Goal: Task Accomplishment & Management: Complete application form

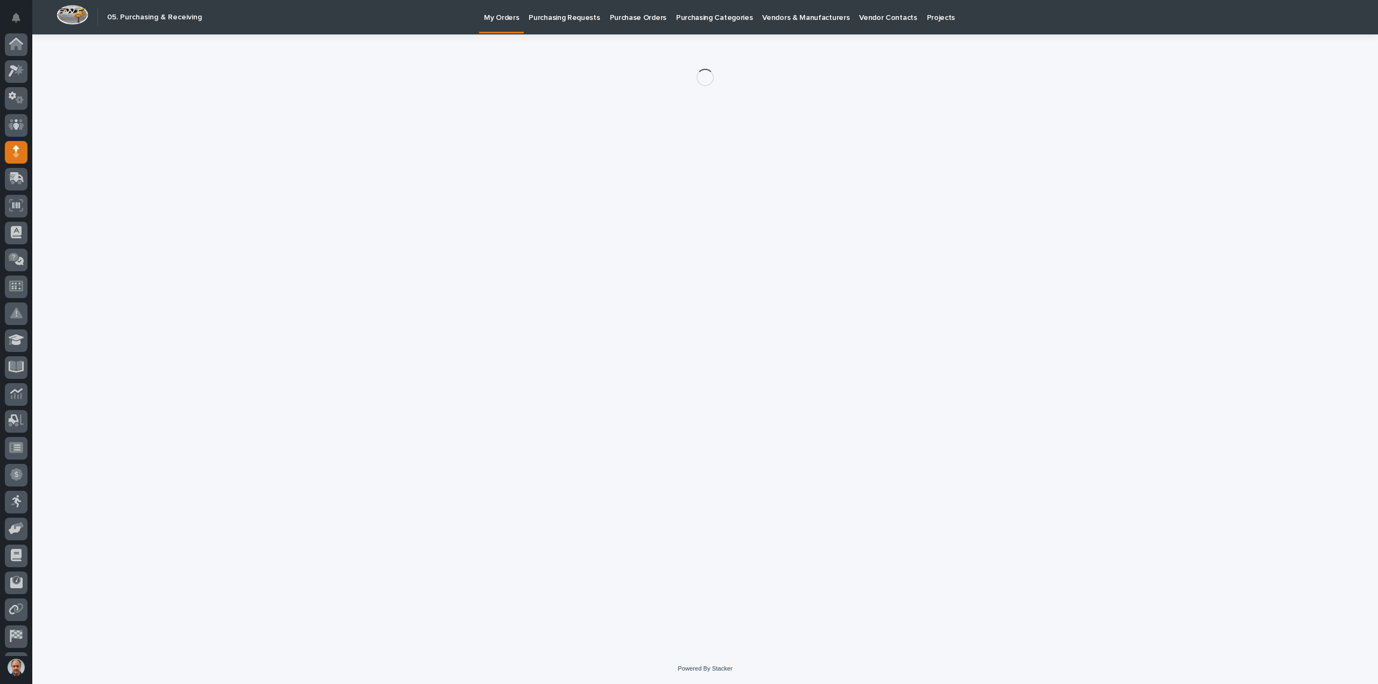
scroll to position [50, 0]
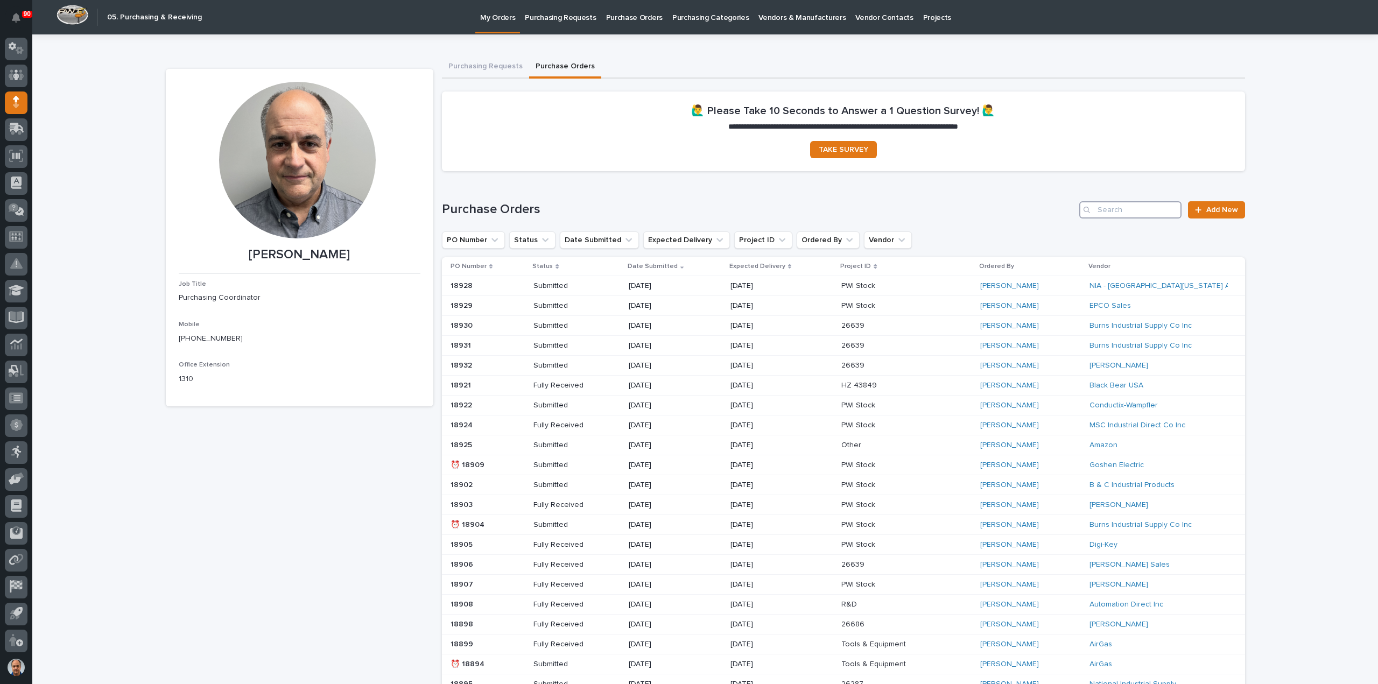
drag, startPoint x: 1113, startPoint y: 209, endPoint x: 1119, endPoint y: 204, distance: 8.0
click at [1113, 208] on input "Search" at bounding box center [1130, 209] width 102 height 17
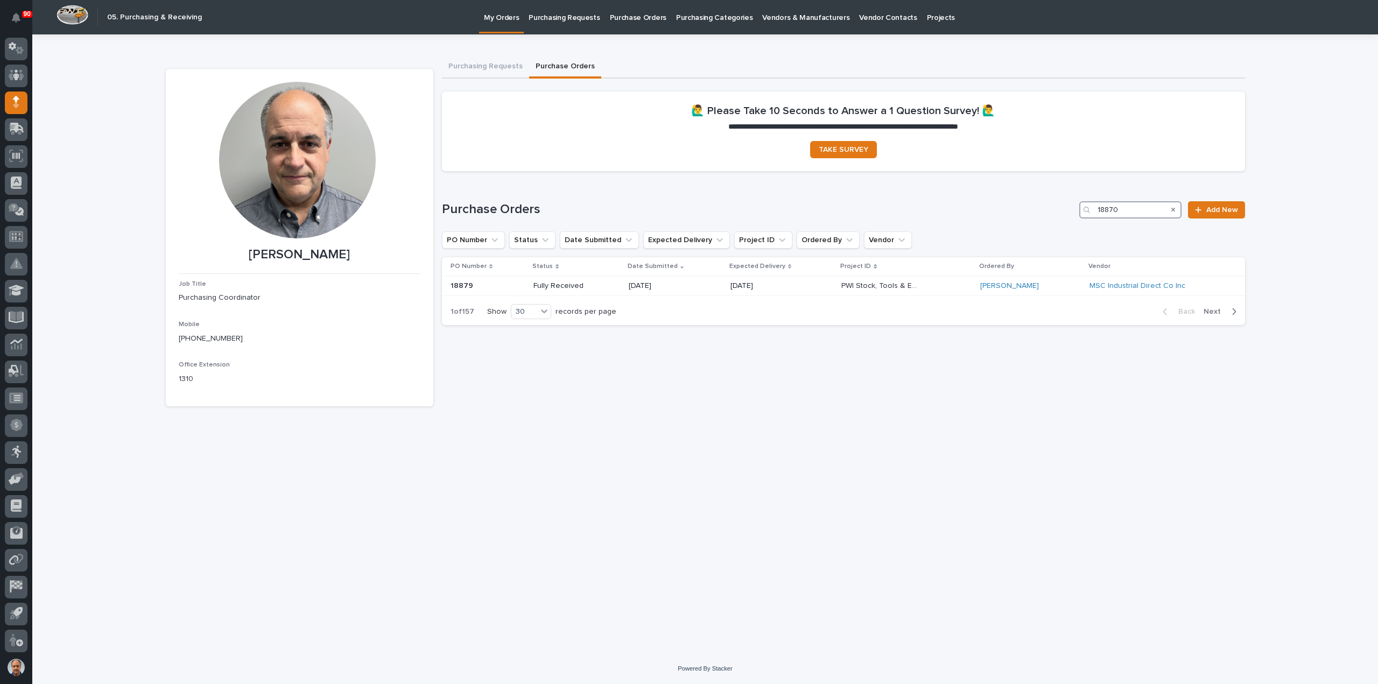
type input "18870"
click at [783, 284] on p "[DATE]" at bounding box center [795, 285] width 77 height 9
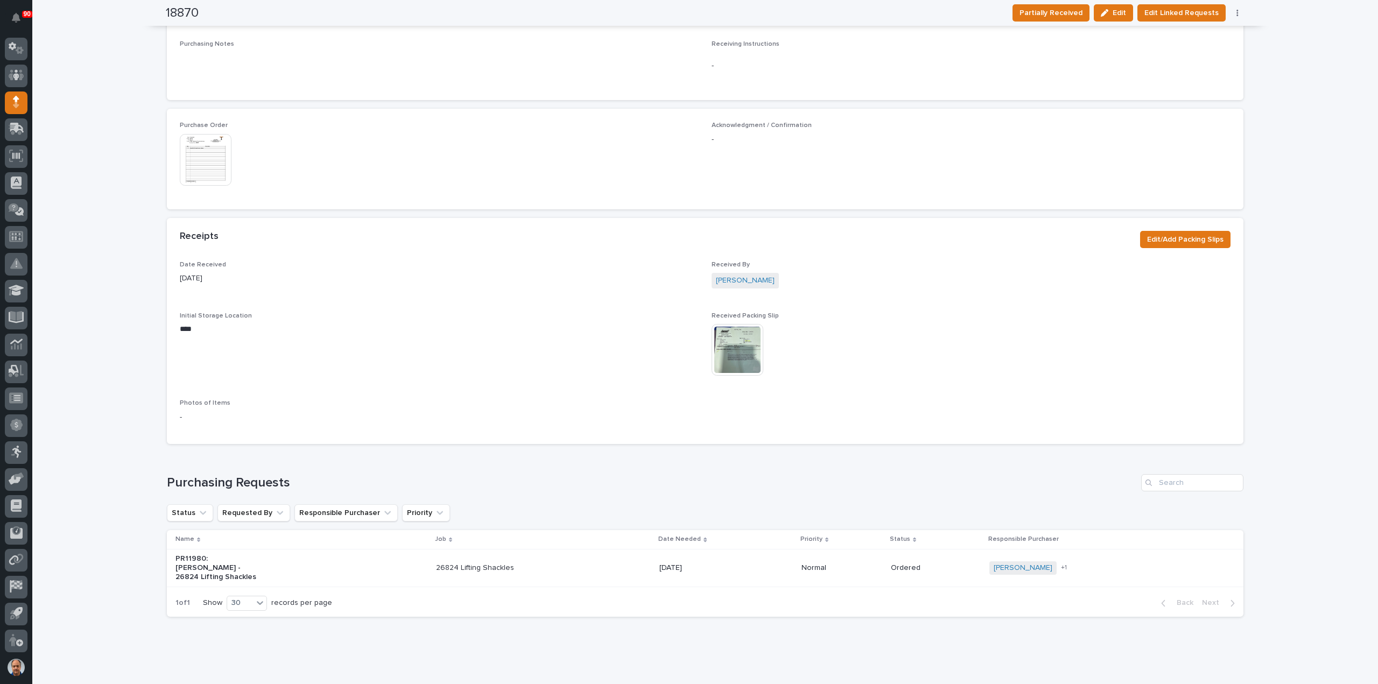
scroll to position [480, 0]
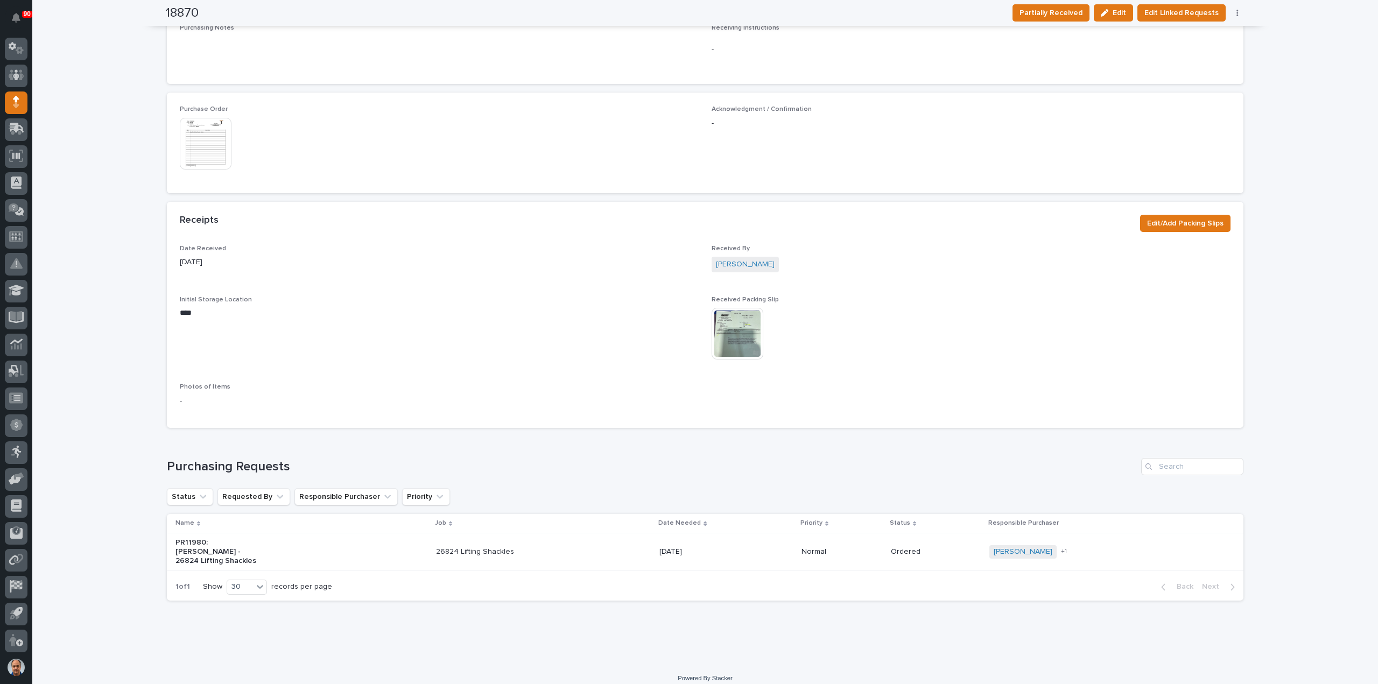
click at [732, 330] on img at bounding box center [738, 334] width 52 height 52
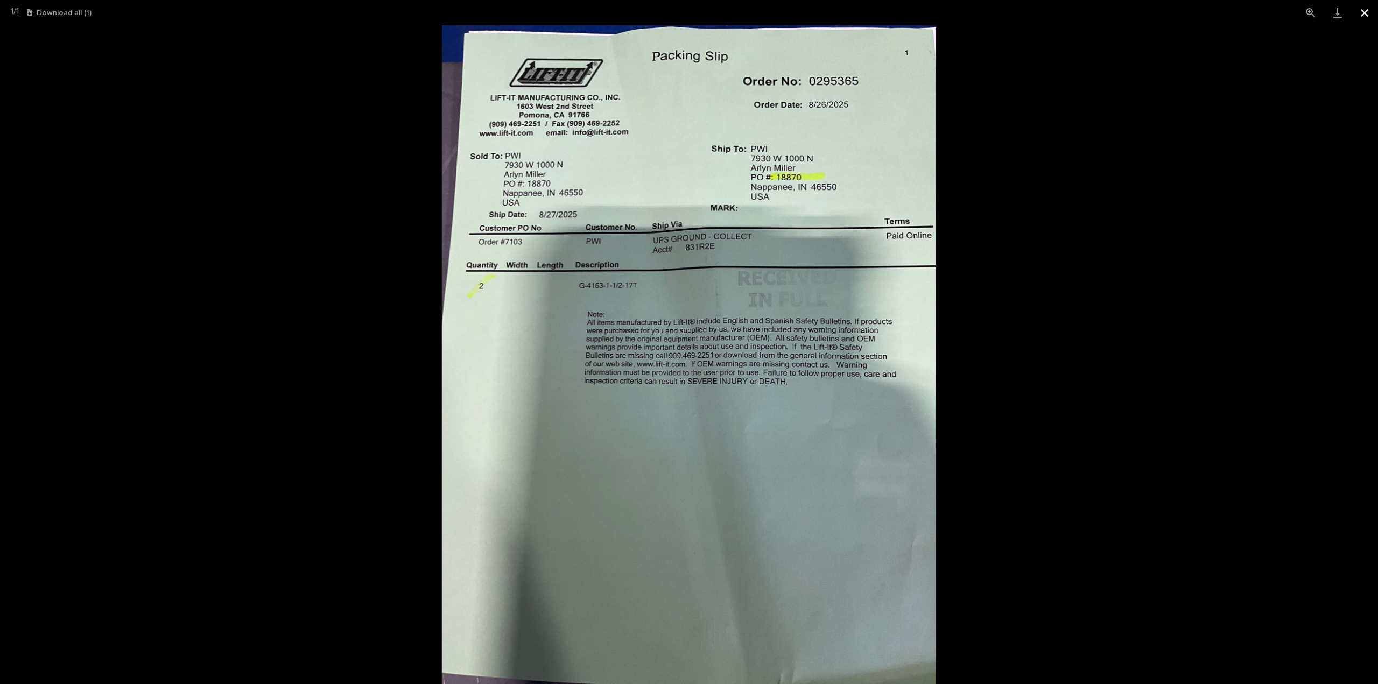
click at [1364, 11] on button "Close gallery" at bounding box center [1364, 12] width 27 height 25
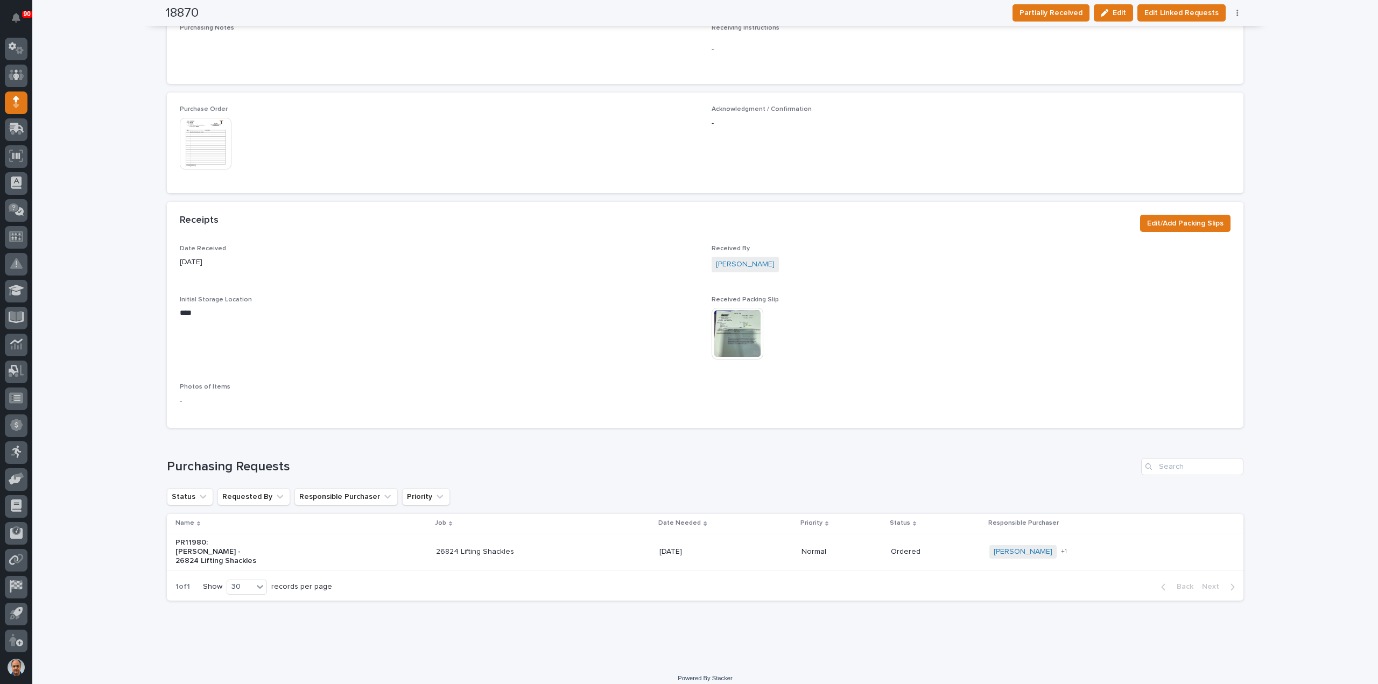
click at [496, 547] on p "26824 Lifting Shackles" at bounding box center [481, 551] width 90 height 9
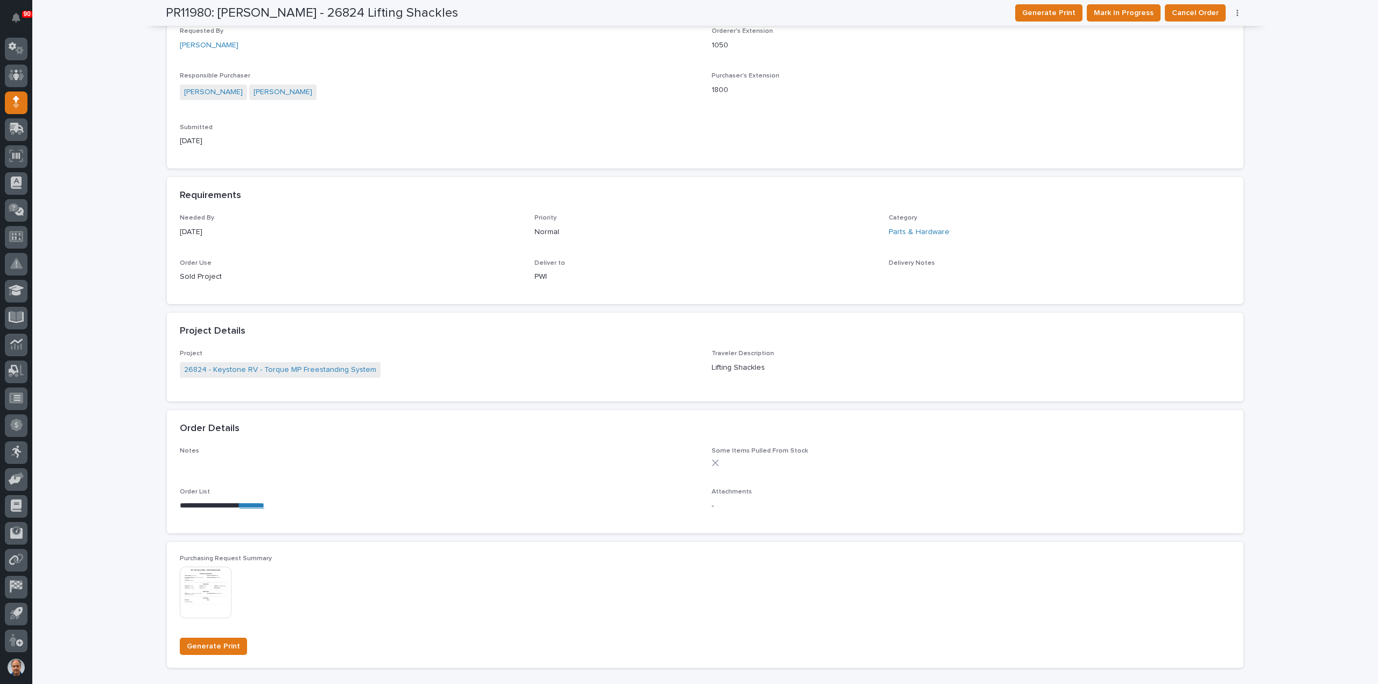
scroll to position [269, 0]
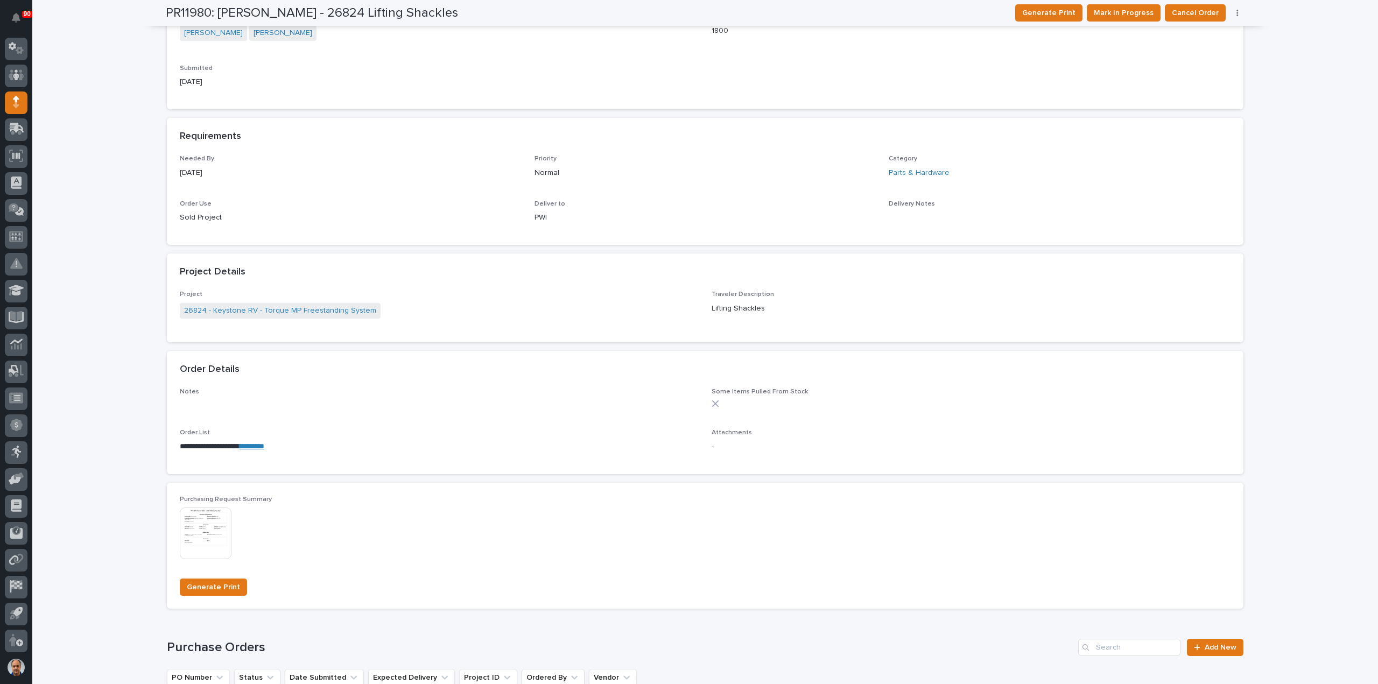
click at [264, 445] on link "*********" at bounding box center [252, 446] width 25 height 8
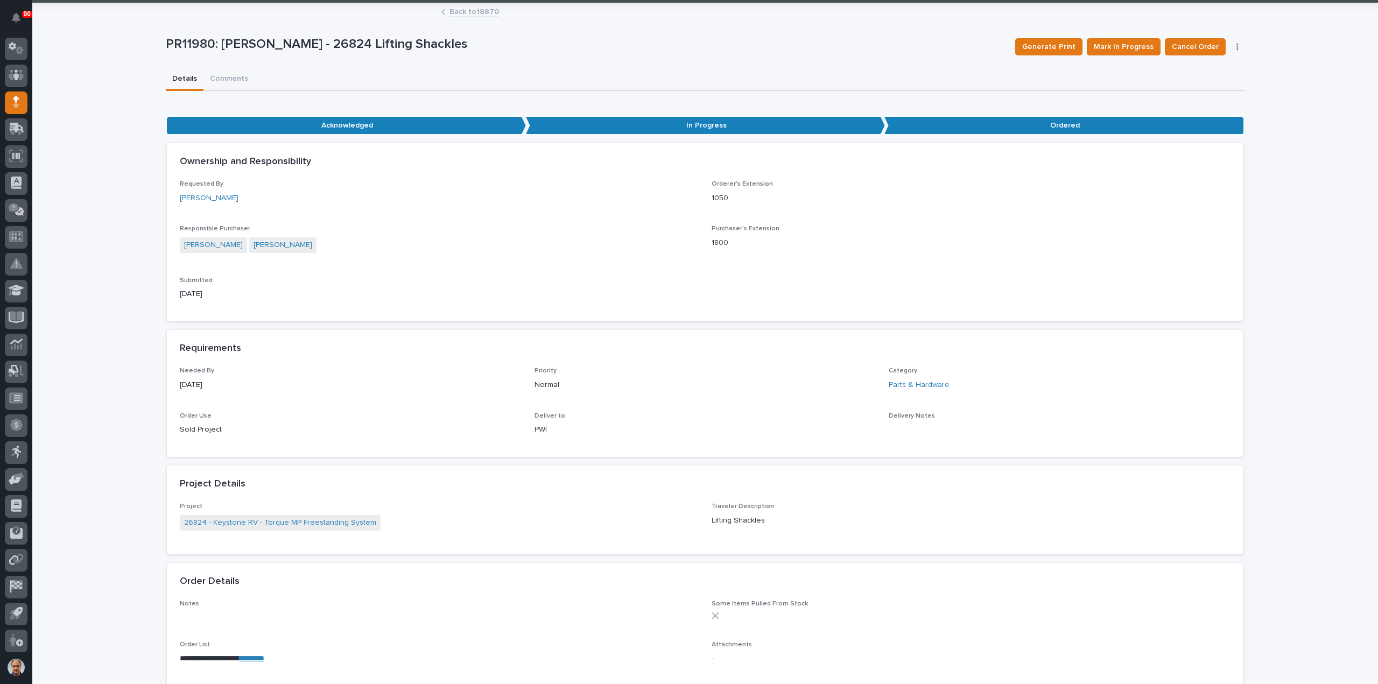
scroll to position [0, 0]
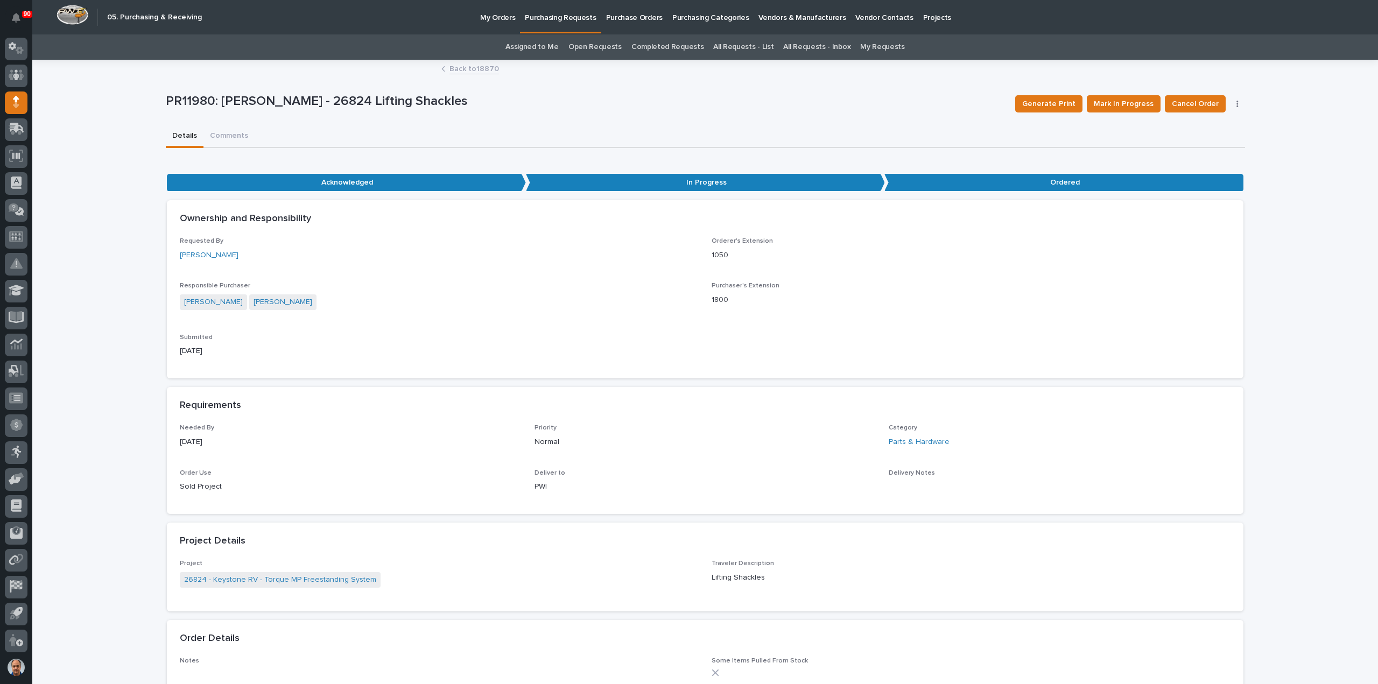
click at [498, 13] on p "My Orders" at bounding box center [497, 11] width 35 height 23
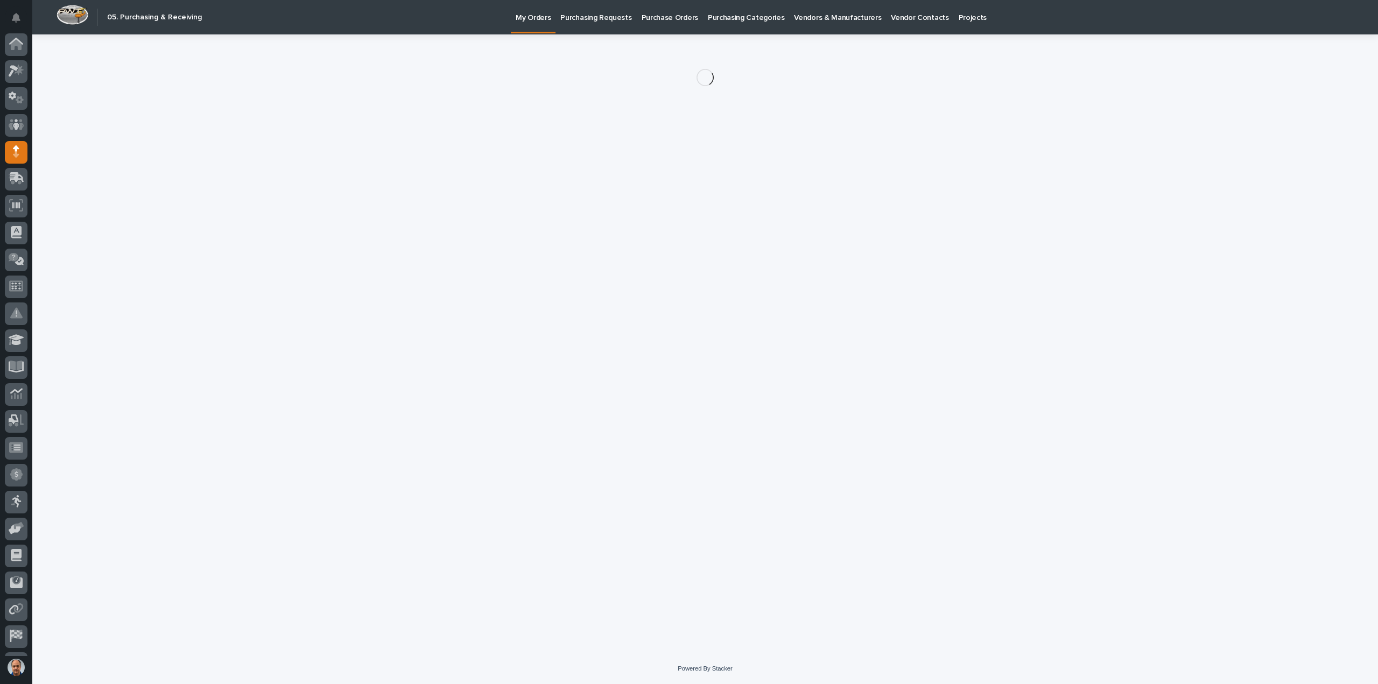
scroll to position [50, 0]
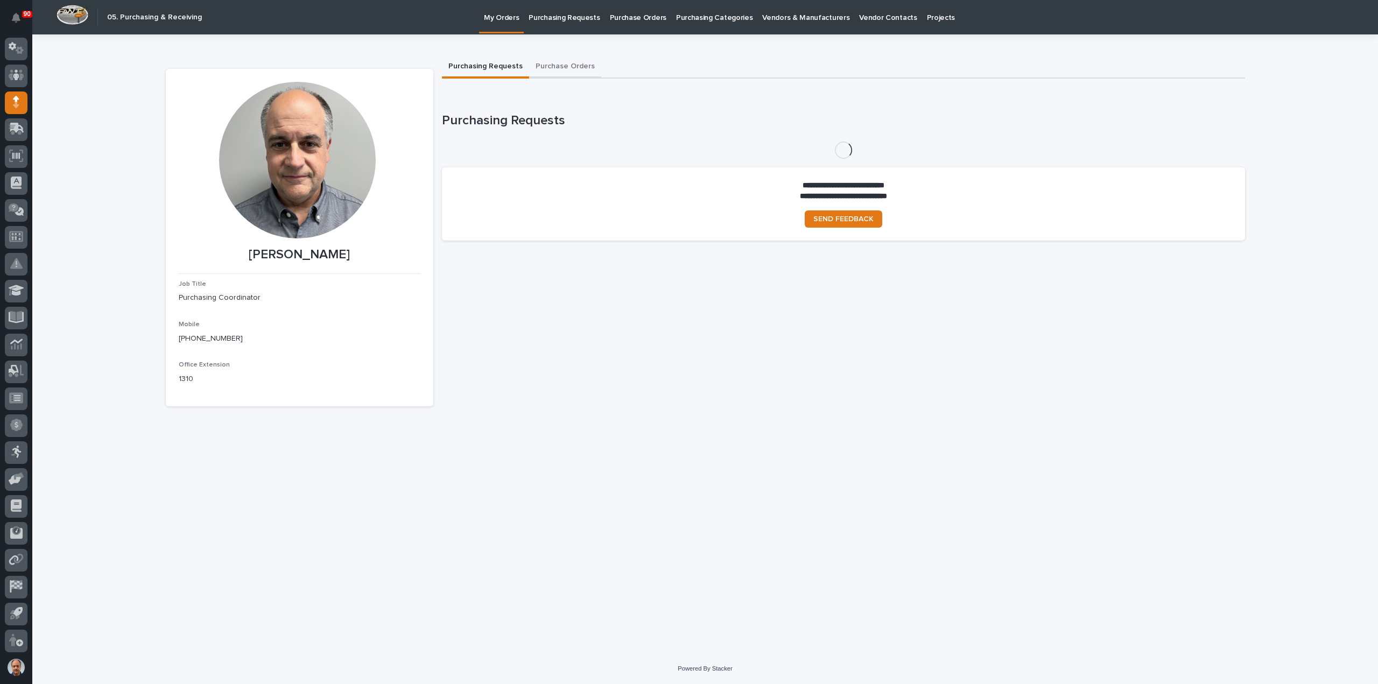
click at [569, 65] on button "Purchase Orders" at bounding box center [565, 67] width 72 height 23
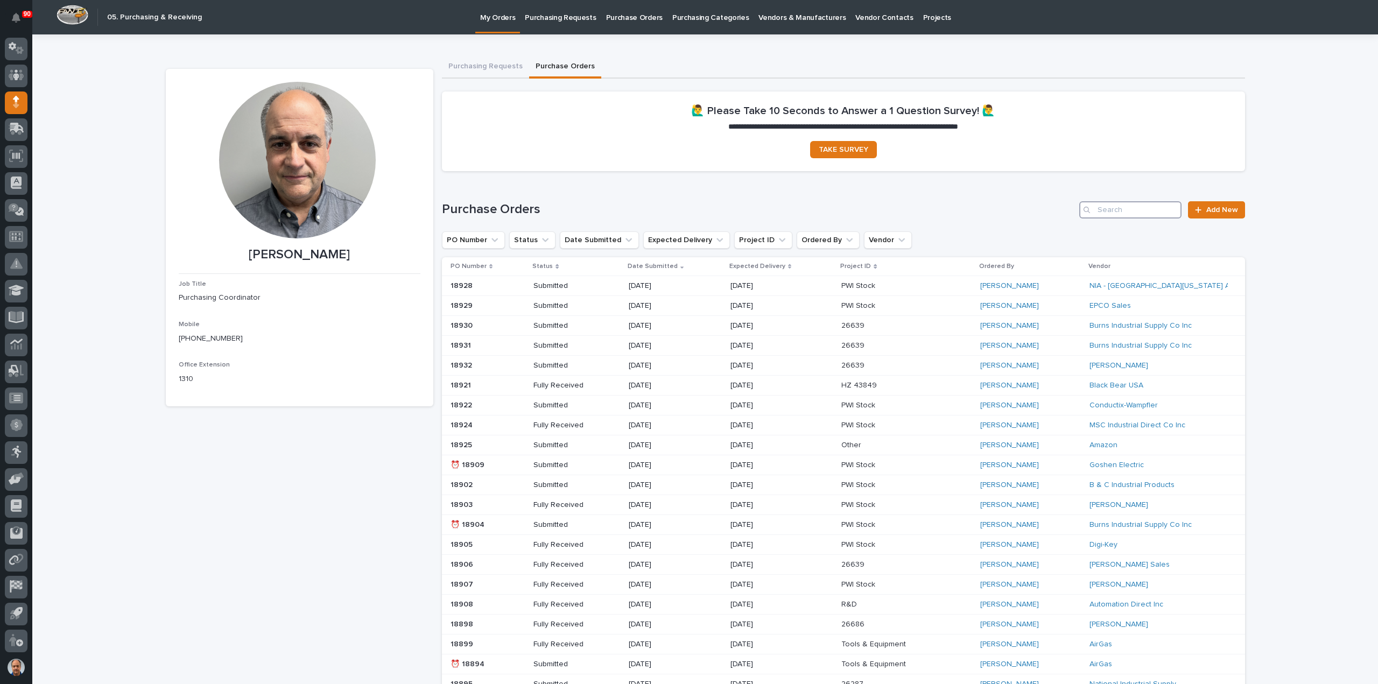
click at [1105, 210] on input "Search" at bounding box center [1130, 209] width 102 height 17
type input "18863"
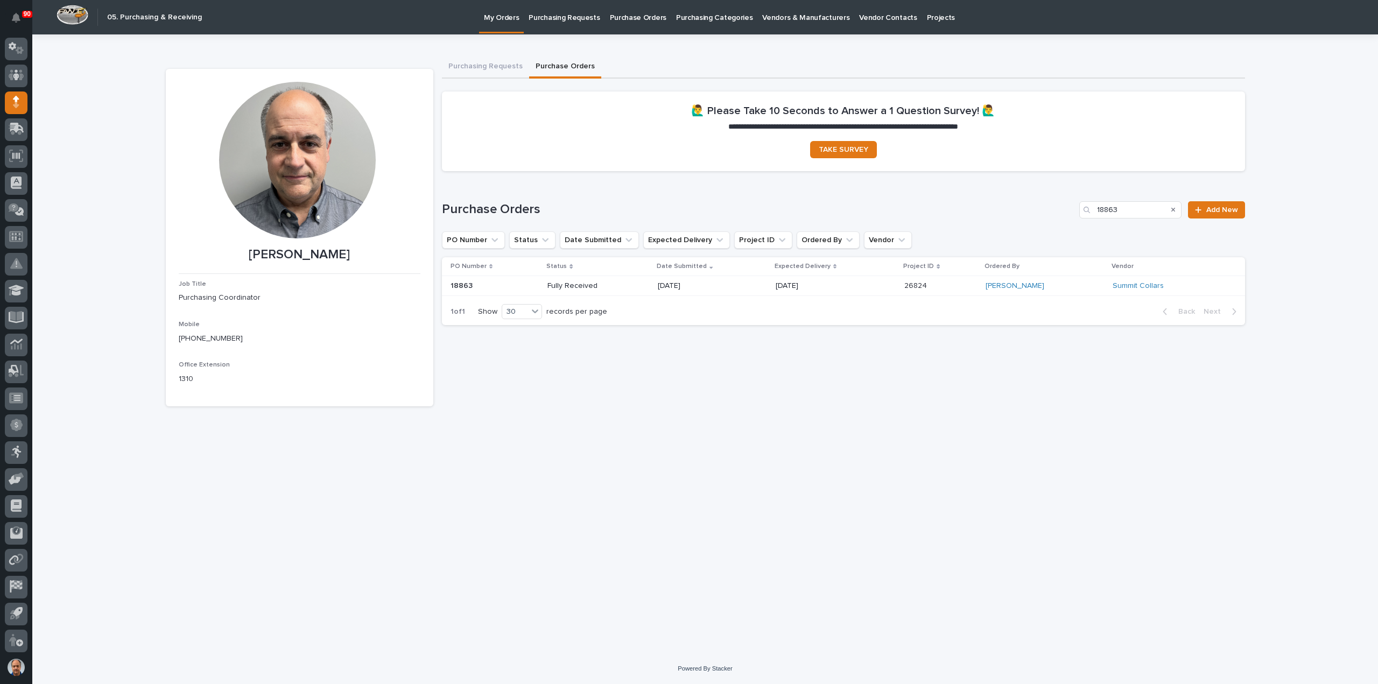
click at [734, 287] on p "[DATE]" at bounding box center [696, 285] width 77 height 9
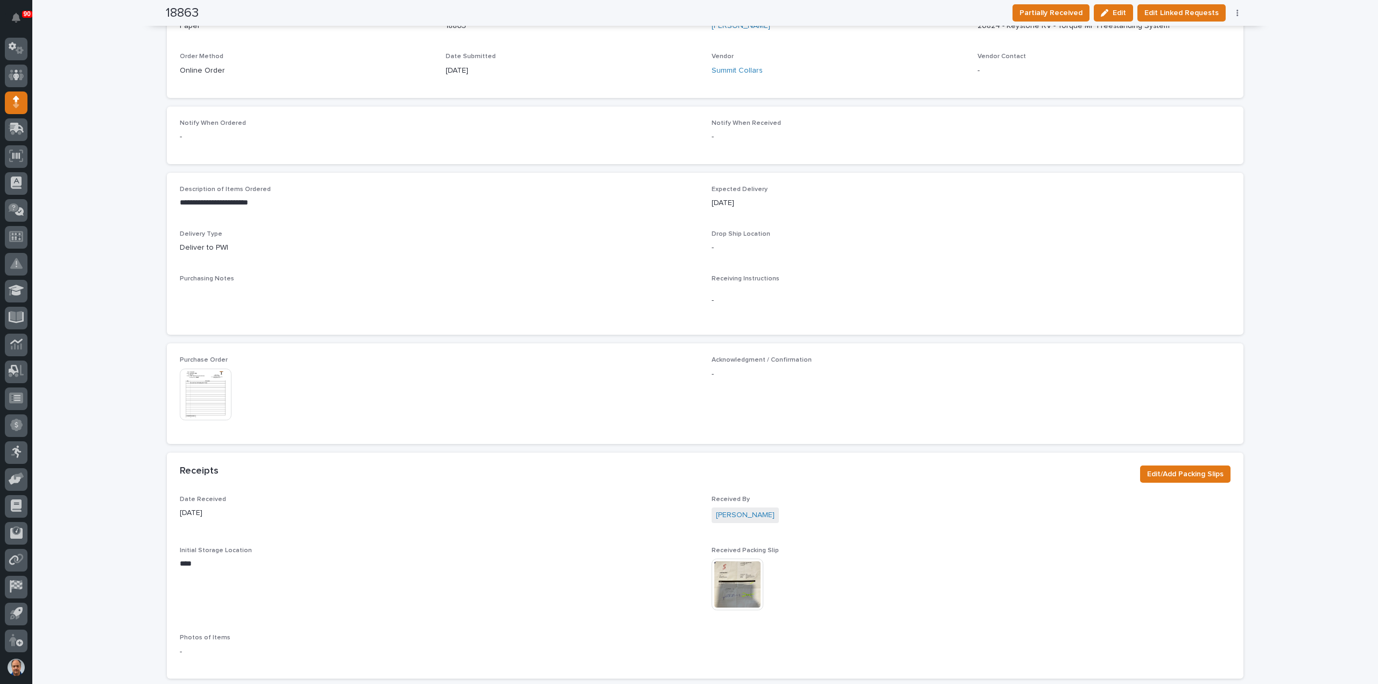
scroll to position [323, 0]
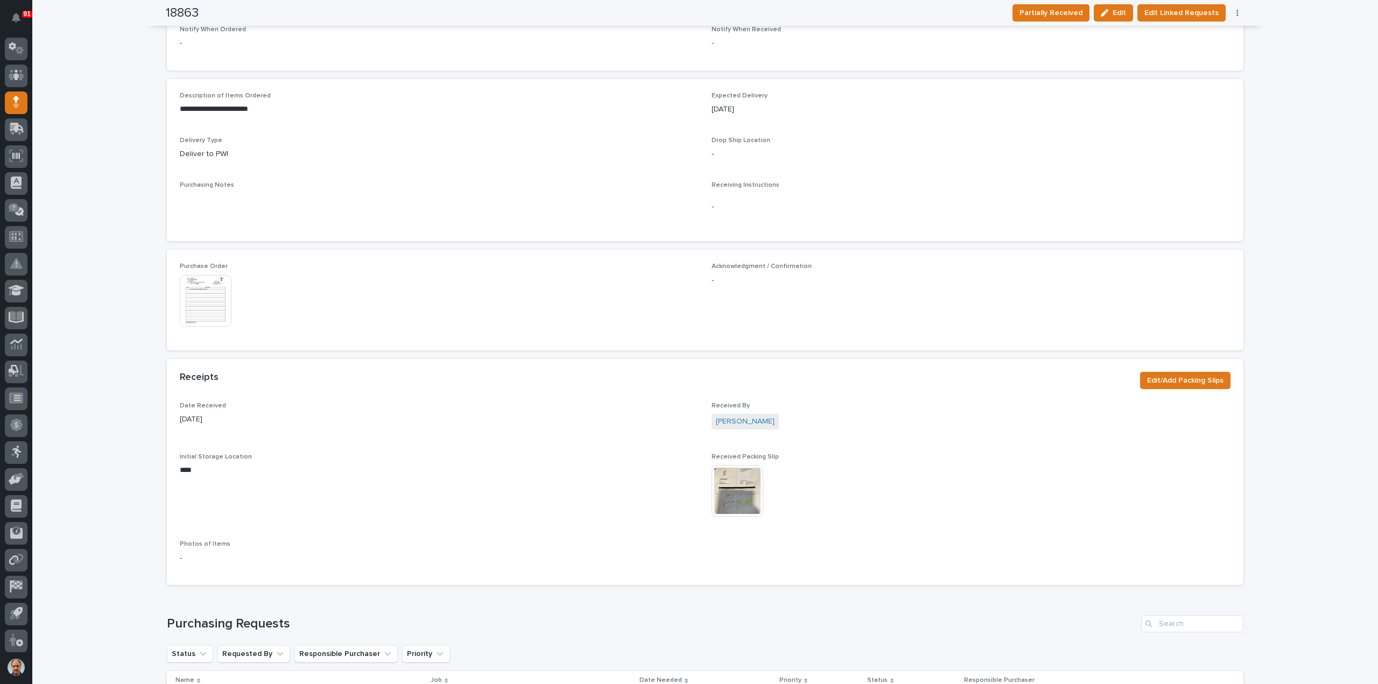
click at [727, 488] on img at bounding box center [738, 491] width 52 height 52
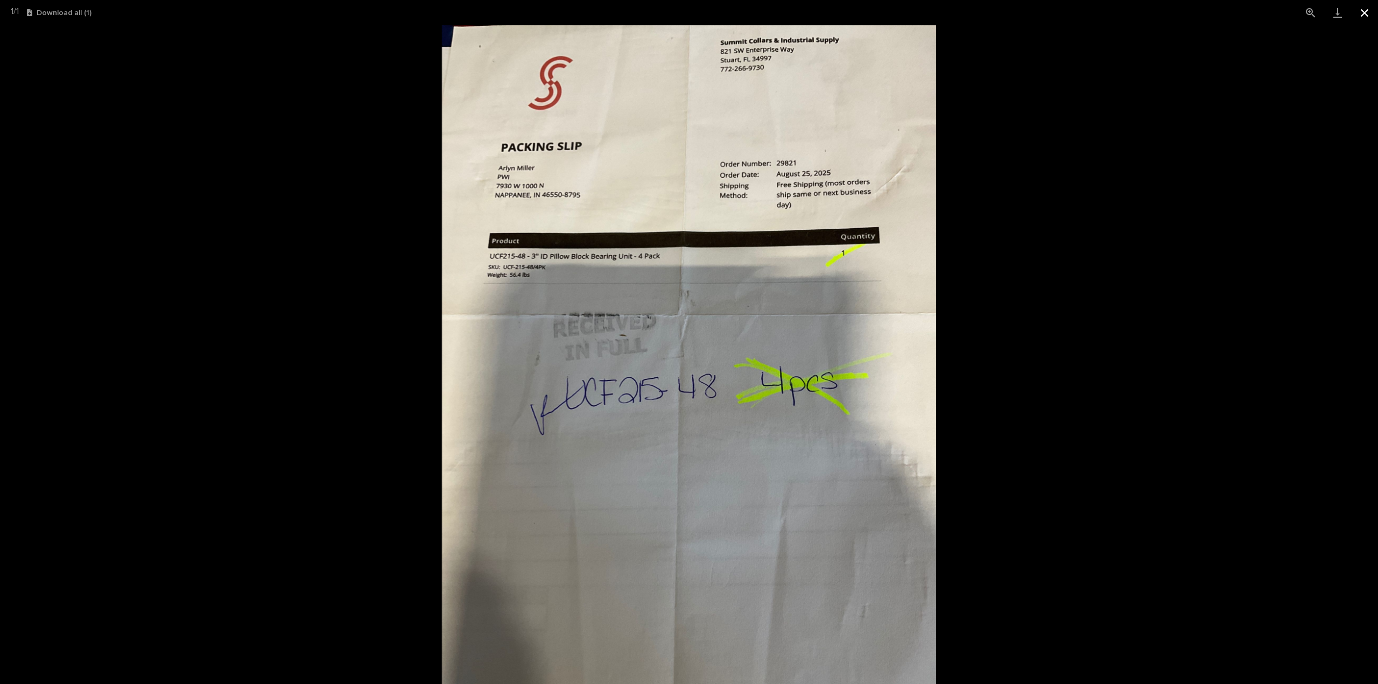
click at [1358, 12] on button "Close gallery" at bounding box center [1364, 12] width 27 height 25
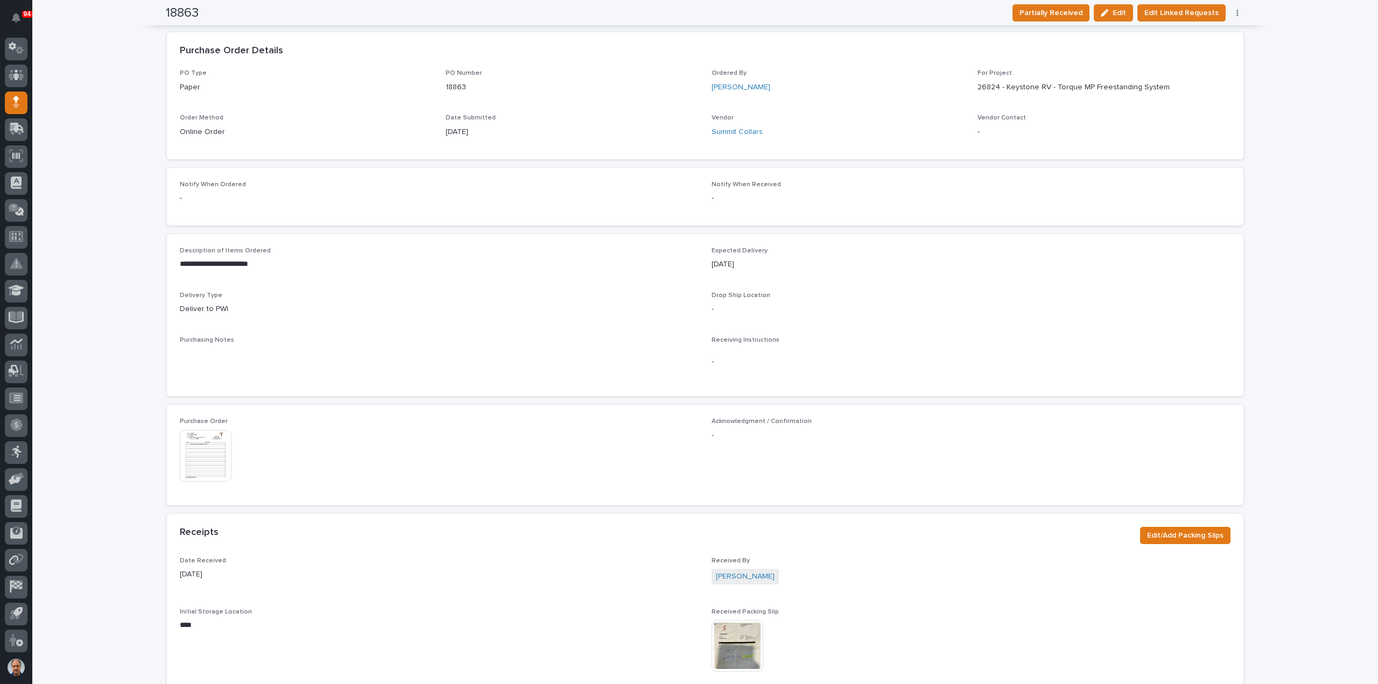
scroll to position [0, 0]
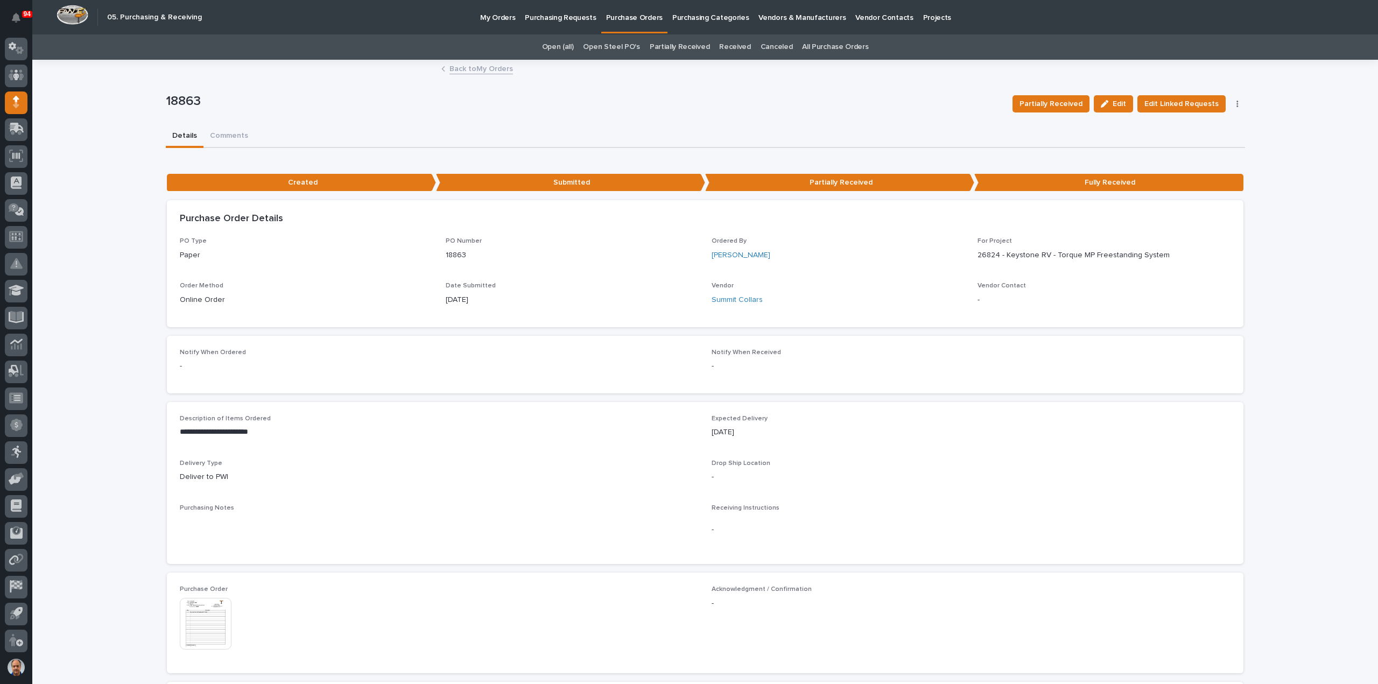
click at [551, 17] on p "Purchasing Requests" at bounding box center [560, 11] width 71 height 23
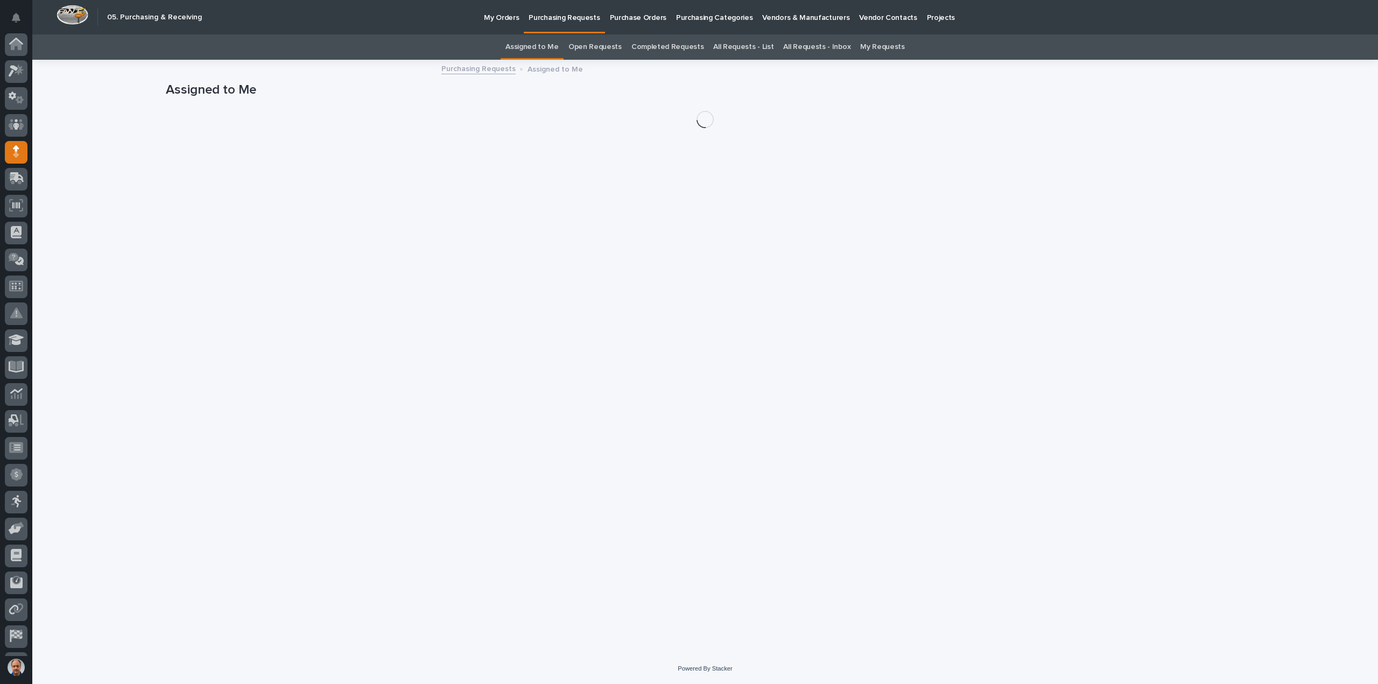
scroll to position [50, 0]
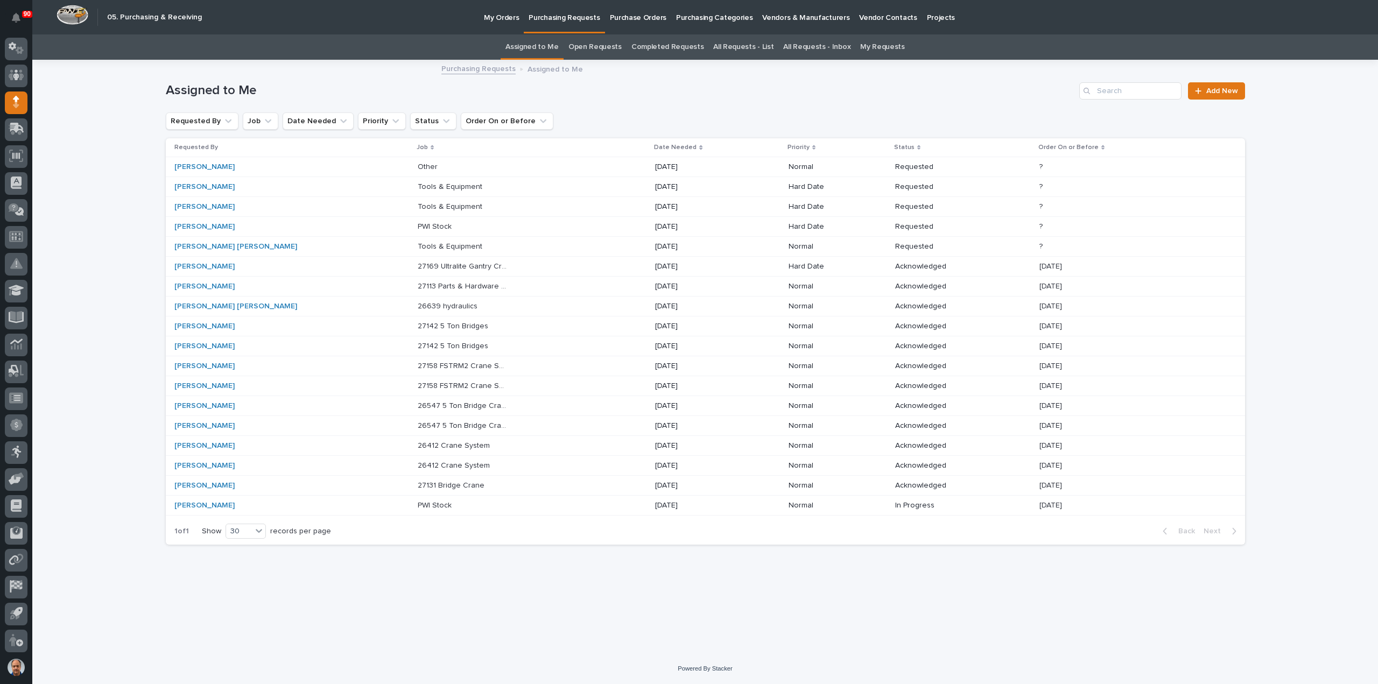
click at [742, 45] on link "All Requests - List" at bounding box center [743, 46] width 60 height 25
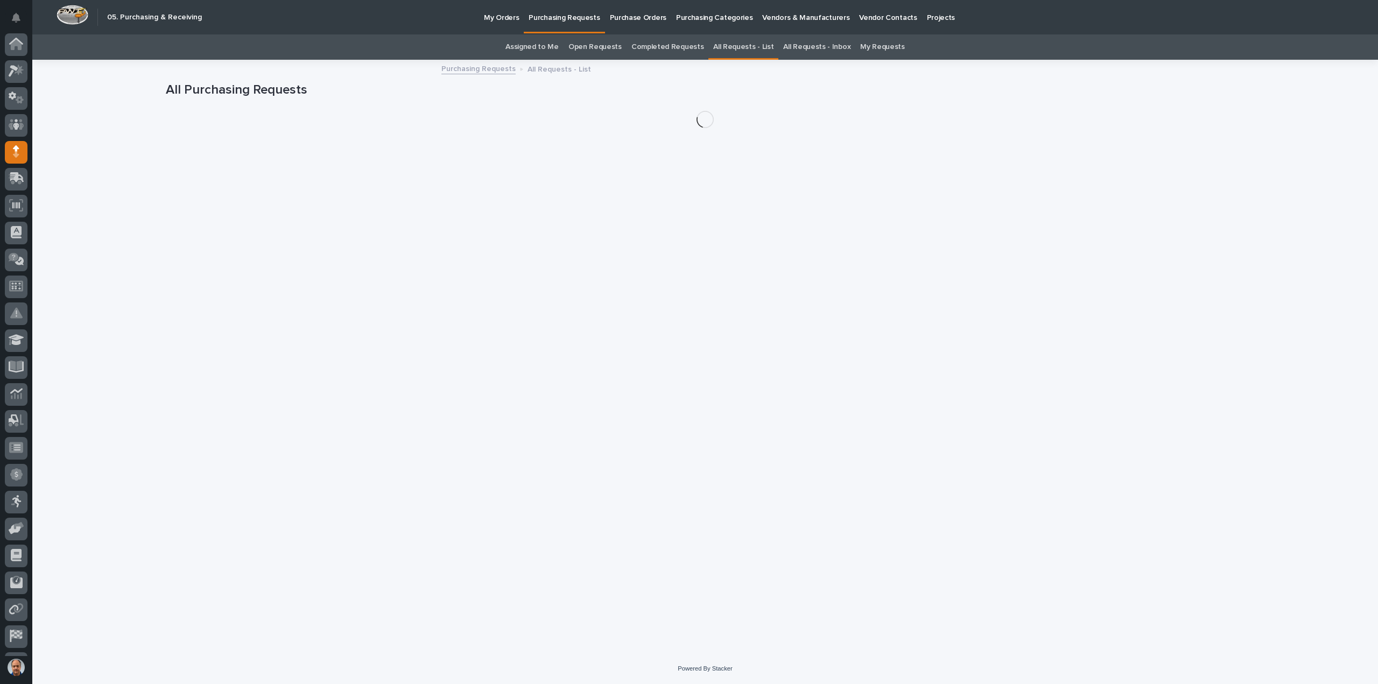
scroll to position [50, 0]
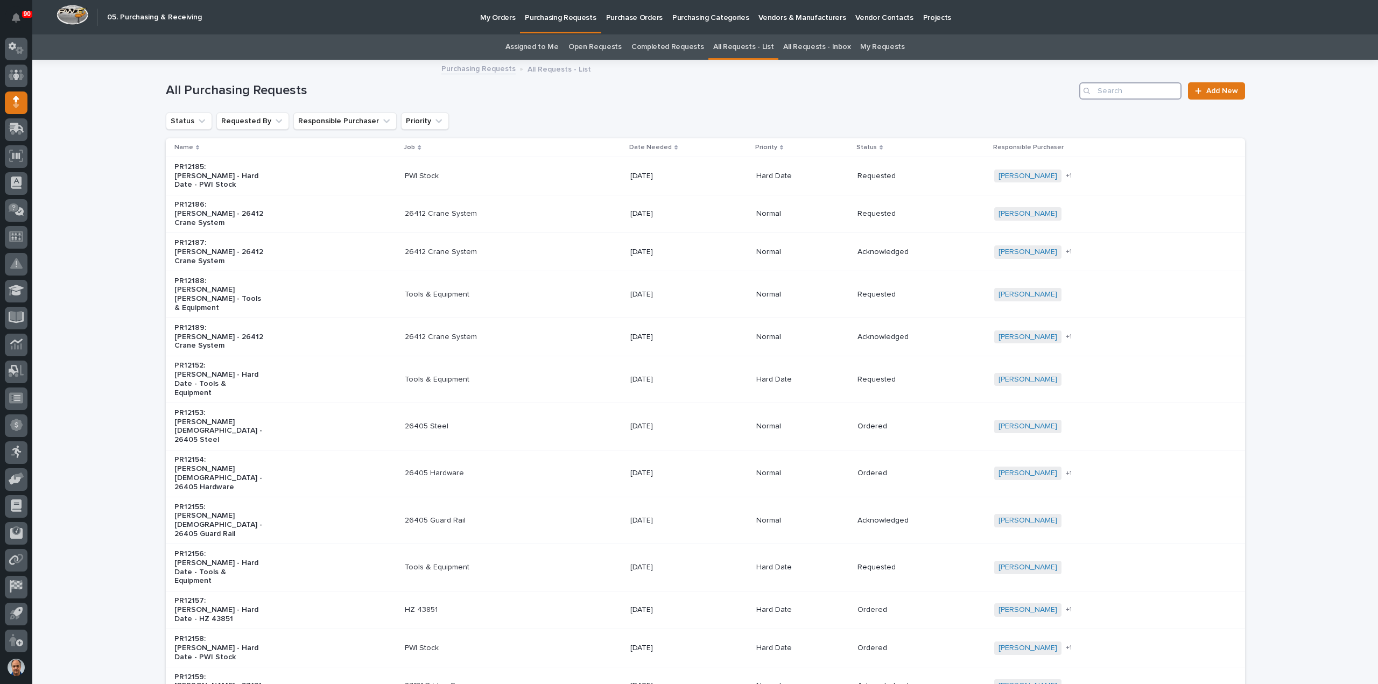
click at [1103, 91] on input "Search" at bounding box center [1130, 90] width 102 height 17
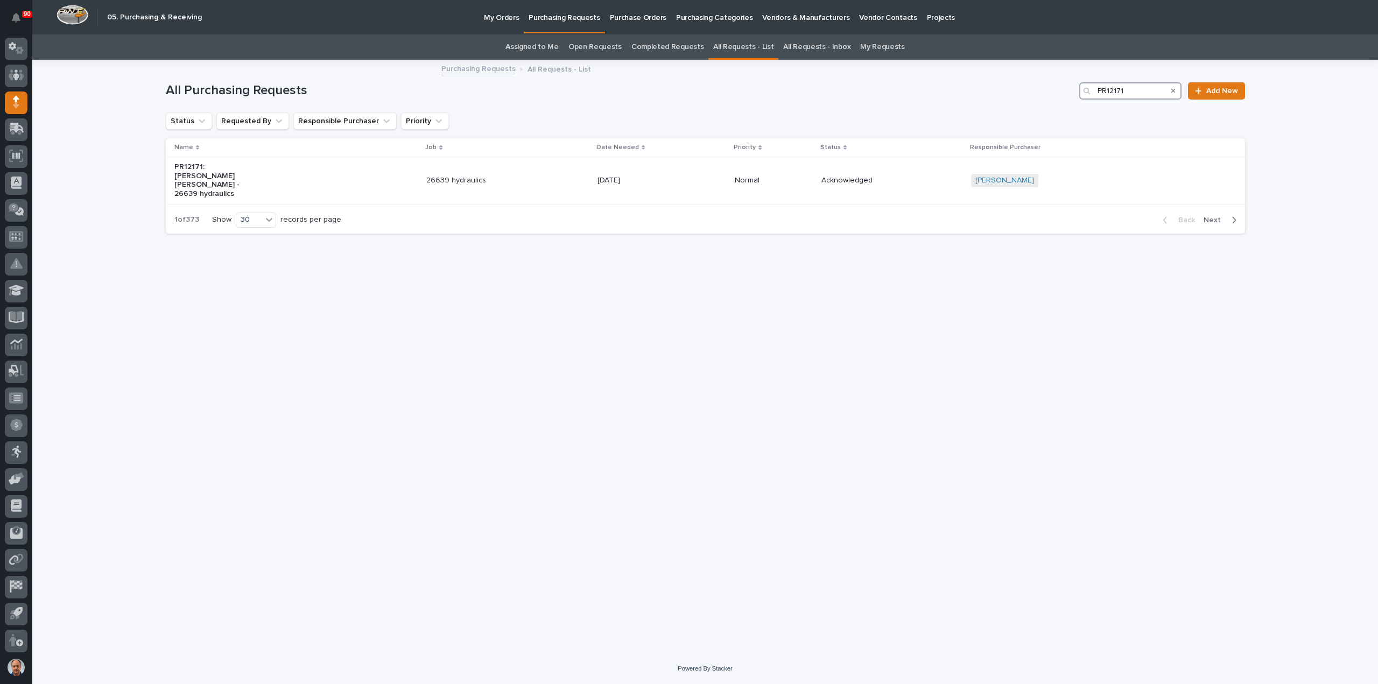
type input "PR12171"
click at [493, 176] on p "26639 hydraulics" at bounding box center [478, 180] width 90 height 9
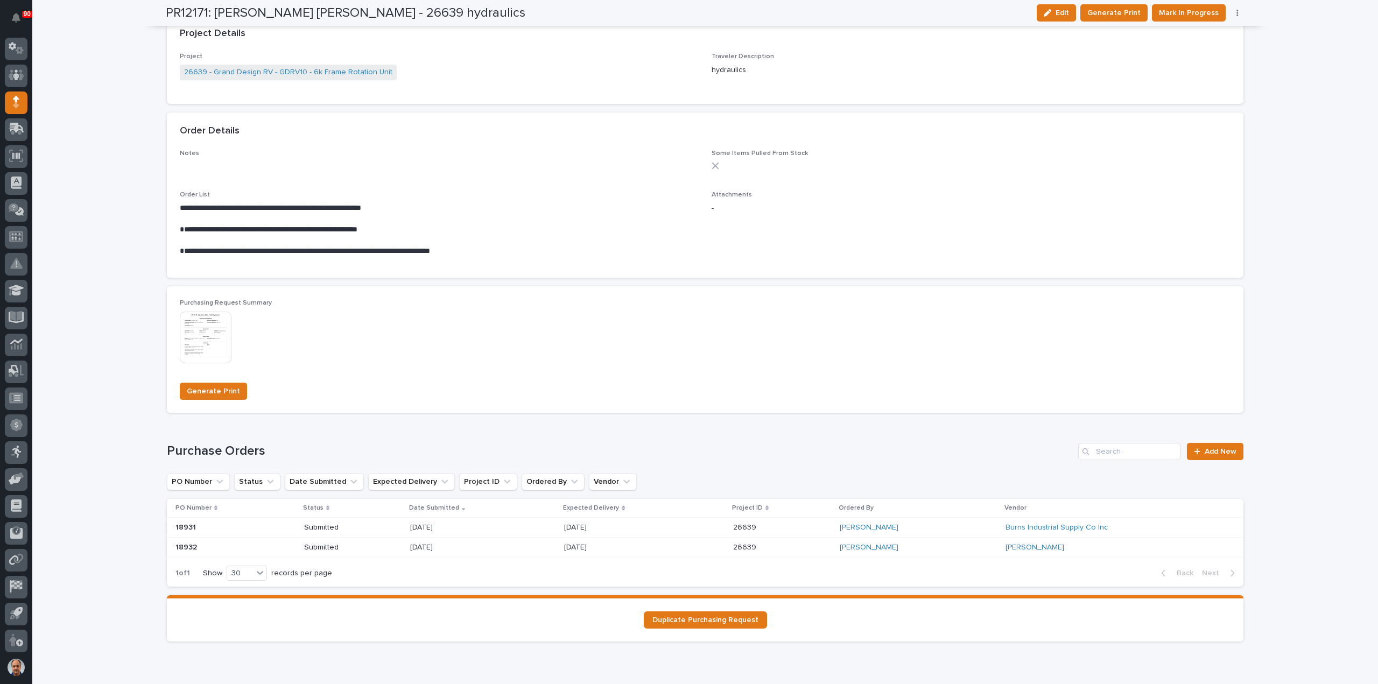
scroll to position [730, 0]
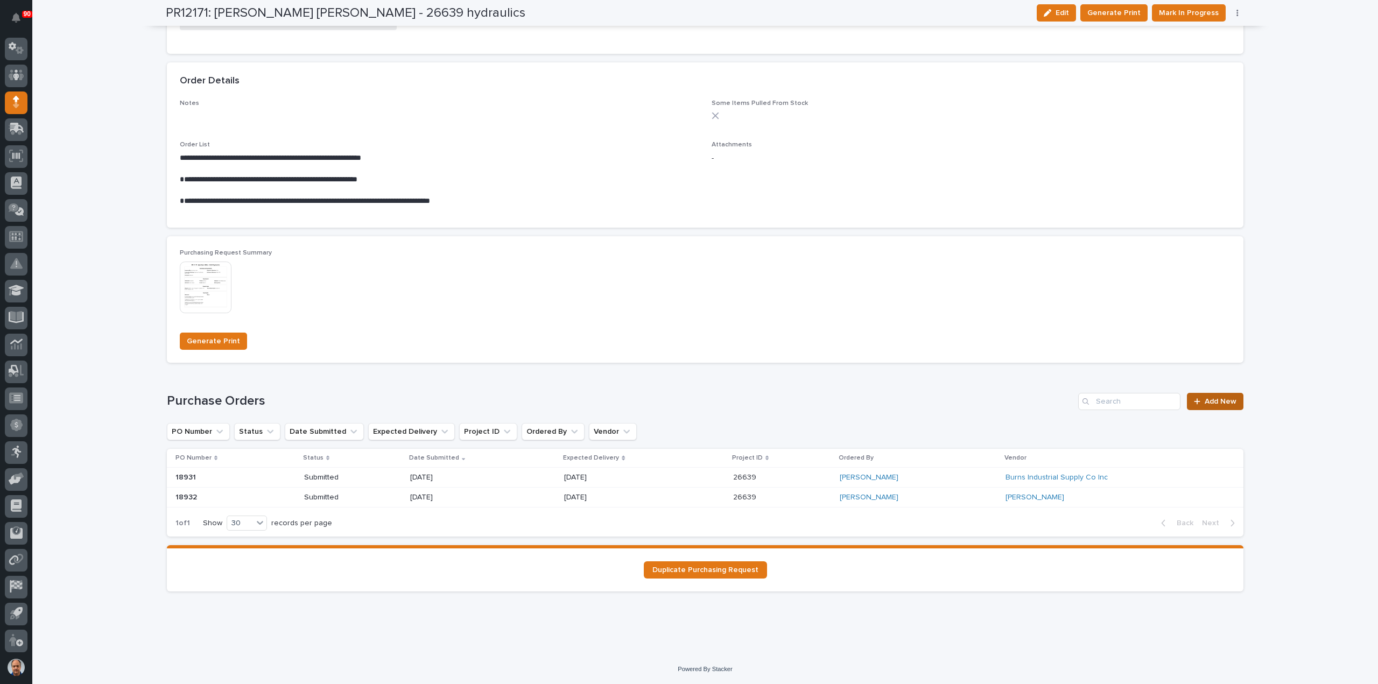
click at [1214, 398] on span "Add New" at bounding box center [1221, 402] width 32 height 8
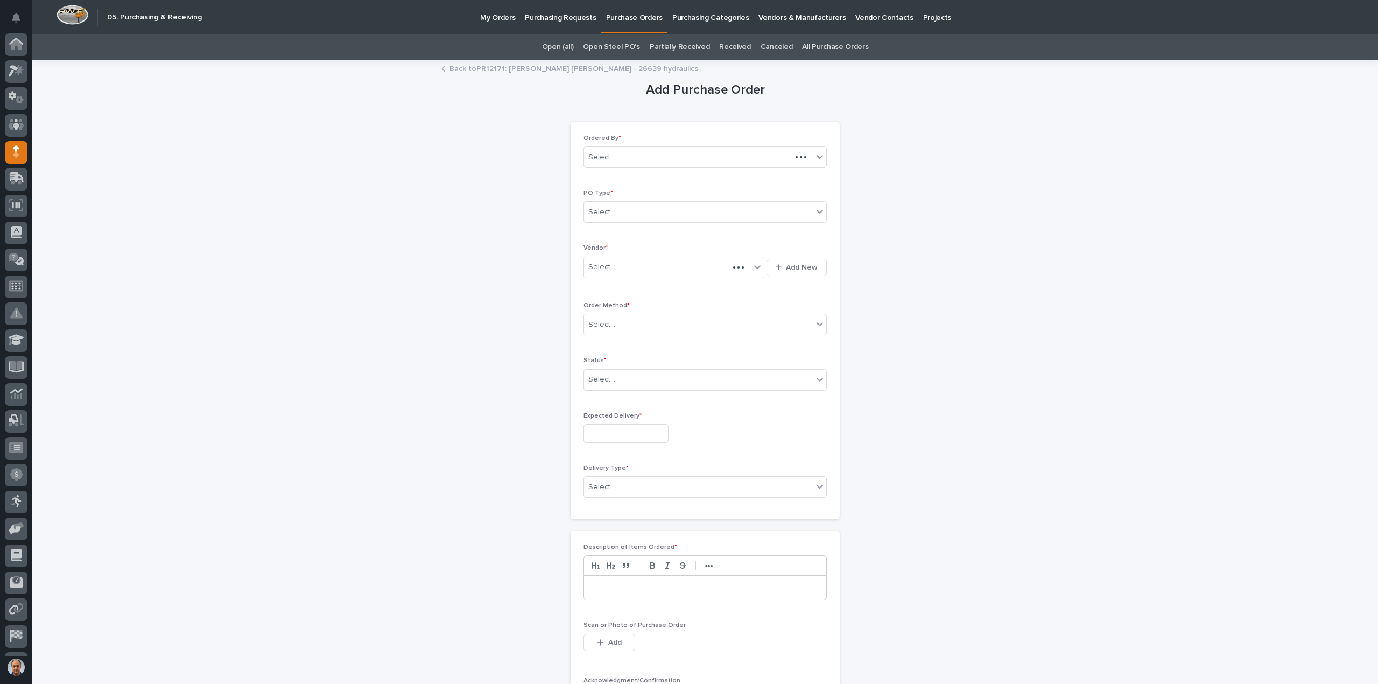
scroll to position [50, 0]
click at [673, 205] on div "Select..." at bounding box center [698, 212] width 229 height 18
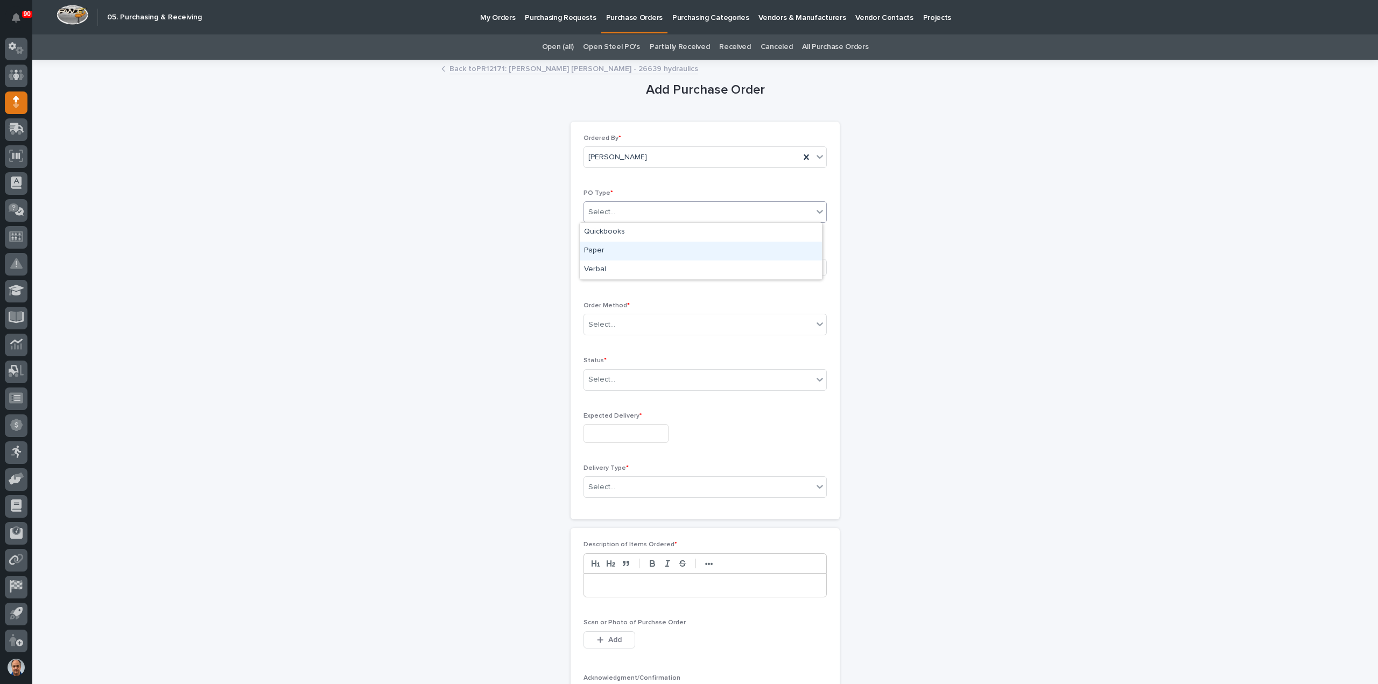
click at [647, 245] on div "Paper" at bounding box center [701, 251] width 242 height 19
click at [654, 260] on div "Select..." at bounding box center [667, 267] width 166 height 18
type input "******"
click at [644, 283] on div "Progressive Power and Control" at bounding box center [670, 286] width 181 height 19
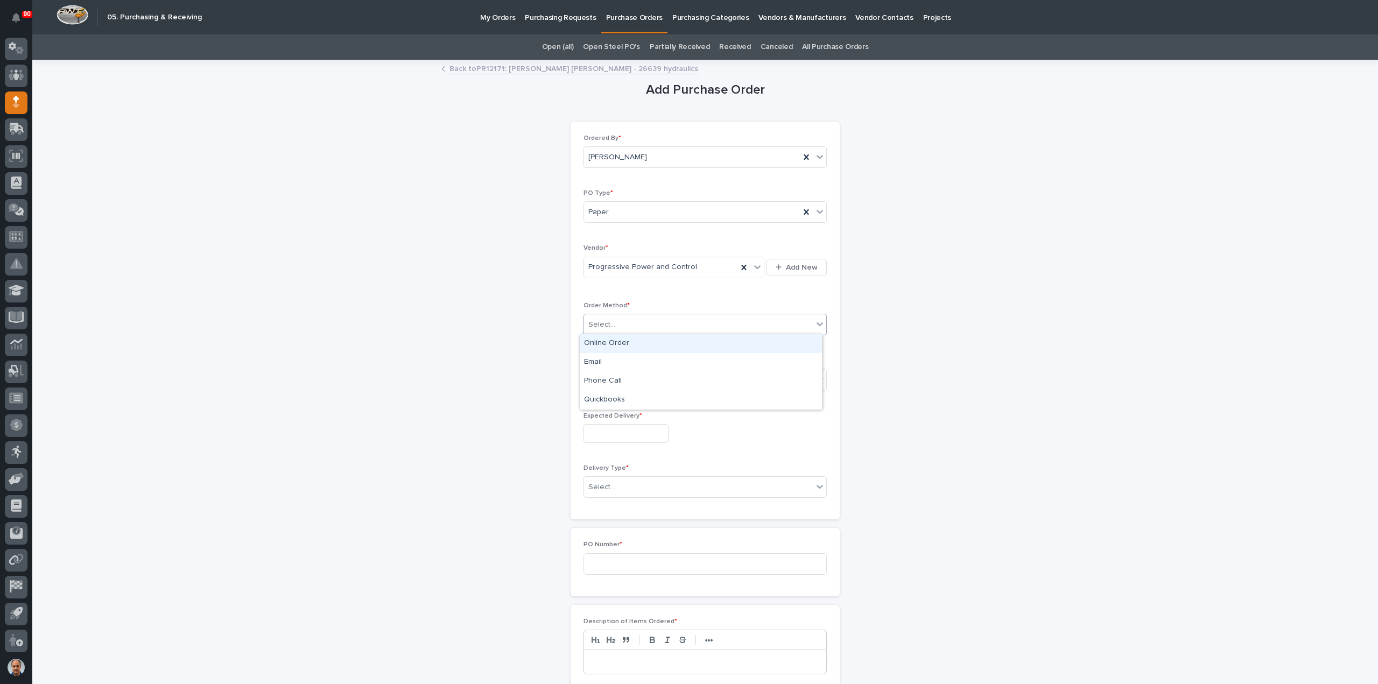
click at [626, 324] on div "Select..." at bounding box center [698, 325] width 229 height 18
click at [595, 361] on div "Email" at bounding box center [701, 362] width 242 height 19
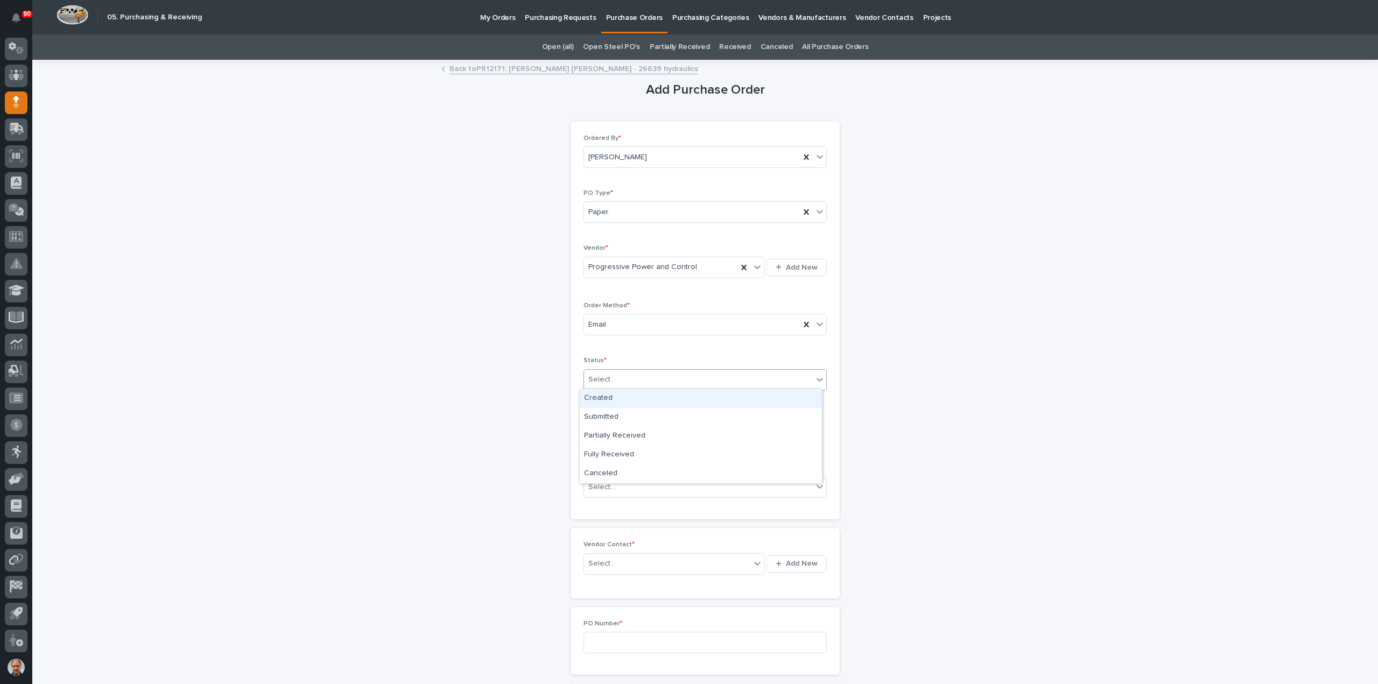
drag, startPoint x: 633, startPoint y: 376, endPoint x: 630, endPoint y: 390, distance: 14.2
click at [632, 376] on div "Select..." at bounding box center [698, 380] width 229 height 18
click at [604, 413] on div "Submitted" at bounding box center [701, 417] width 242 height 19
click at [622, 430] on input "text" at bounding box center [625, 433] width 85 height 19
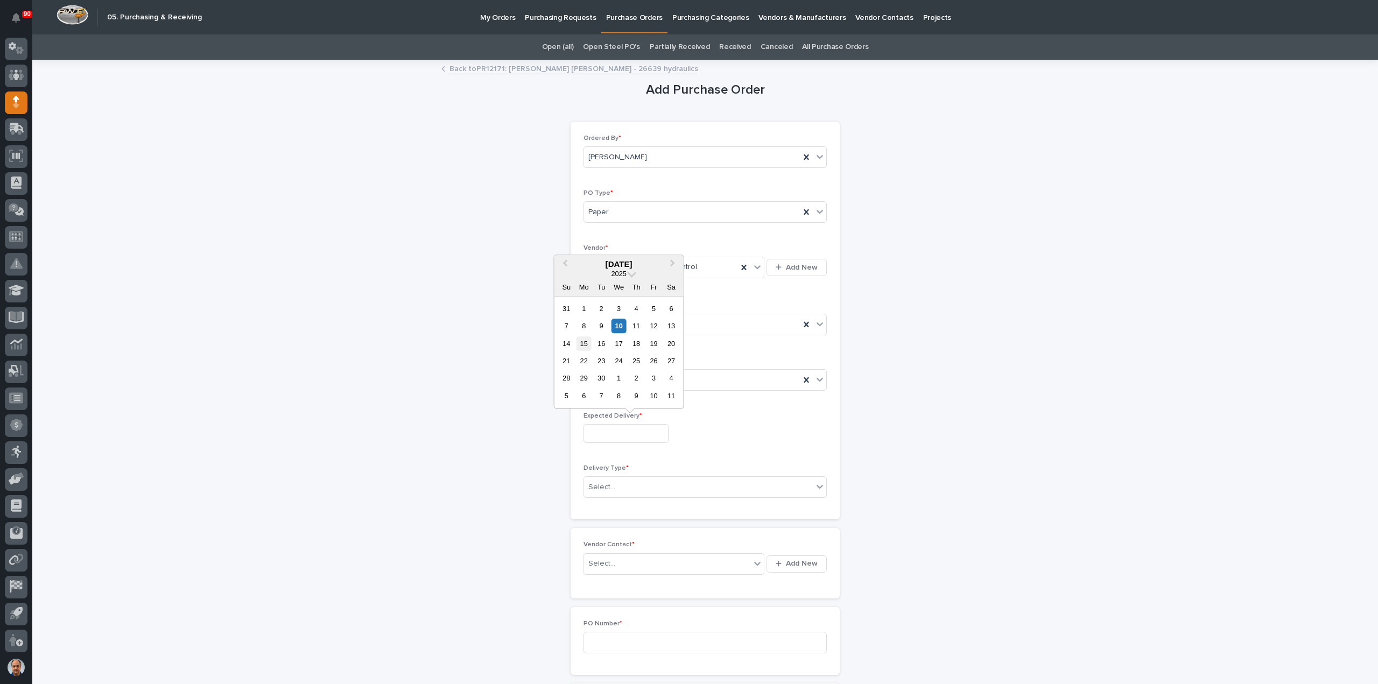
click at [584, 342] on div "15" at bounding box center [583, 343] width 15 height 15
type input "**********"
click at [626, 485] on div "Select..." at bounding box center [698, 487] width 229 height 18
click at [621, 503] on div "Deliver to PWI" at bounding box center [701, 505] width 242 height 19
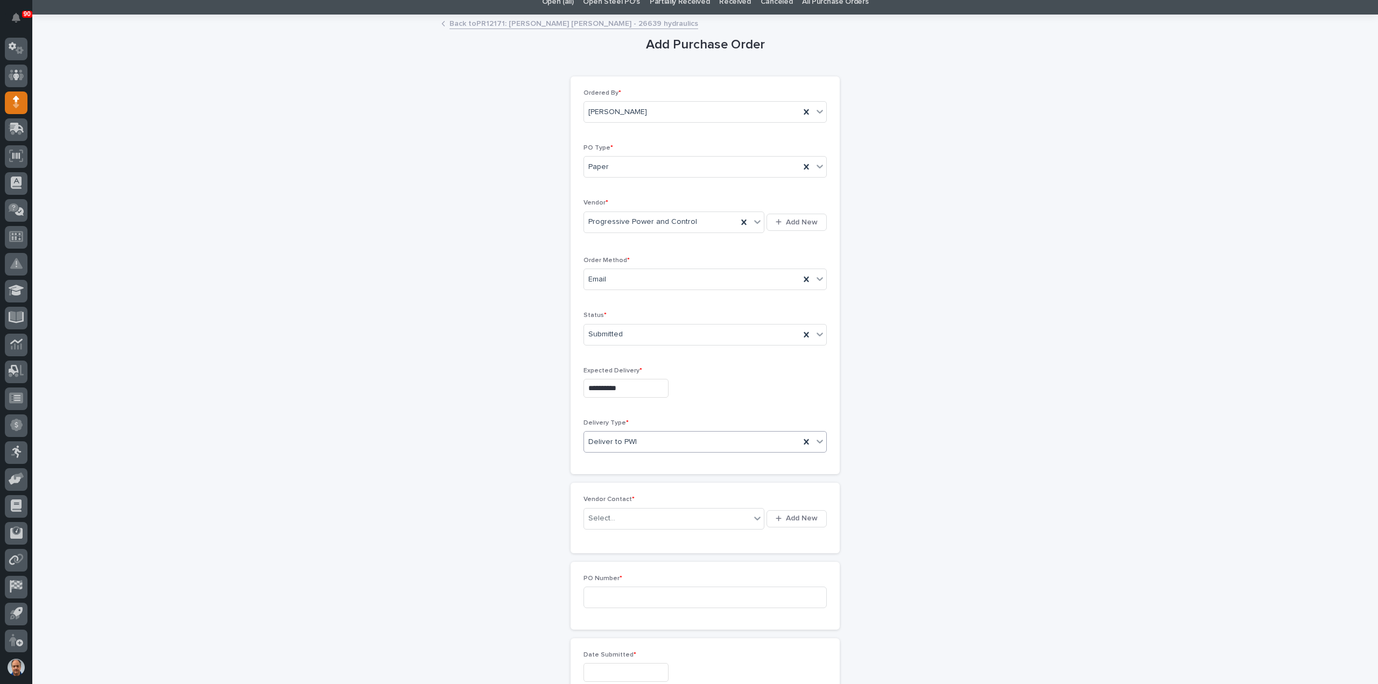
scroll to position [108, 0]
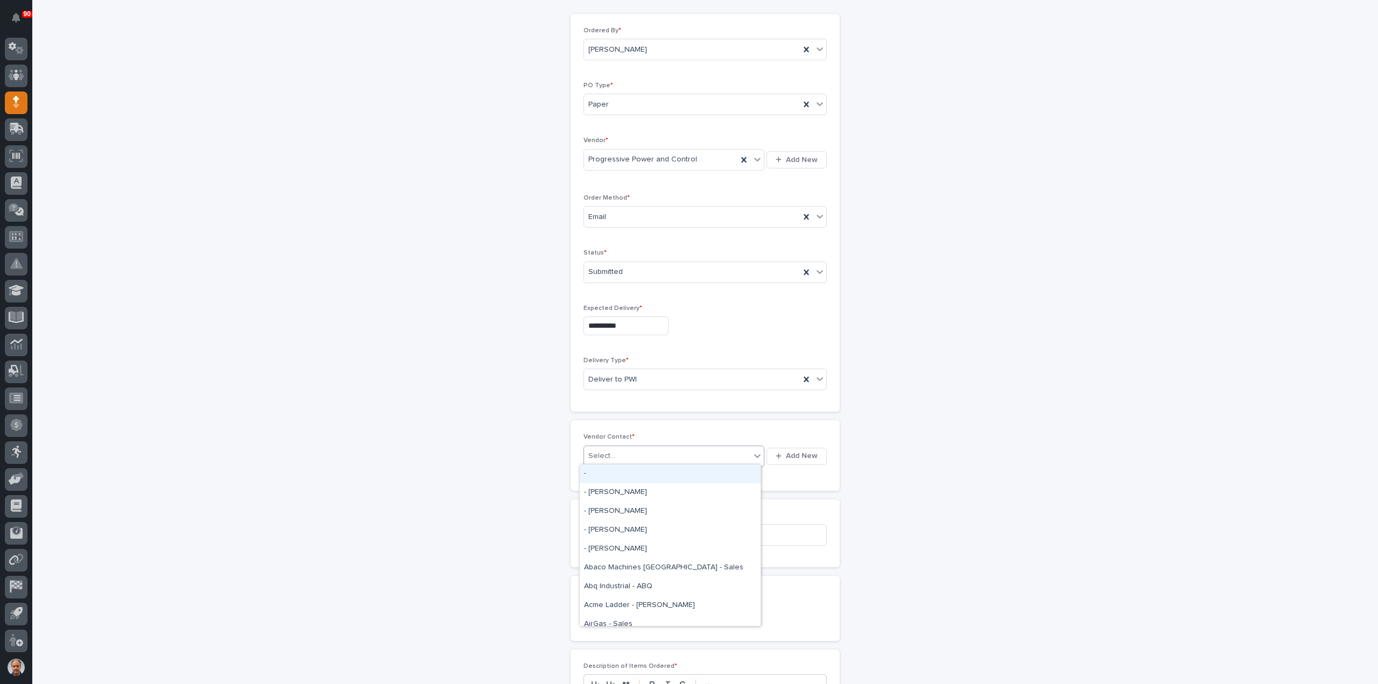
click at [634, 449] on div "Select..." at bounding box center [667, 456] width 166 height 18
type input "****"
click at [649, 477] on div "Progressive Power and Control - [PERSON_NAME]" at bounding box center [670, 473] width 181 height 19
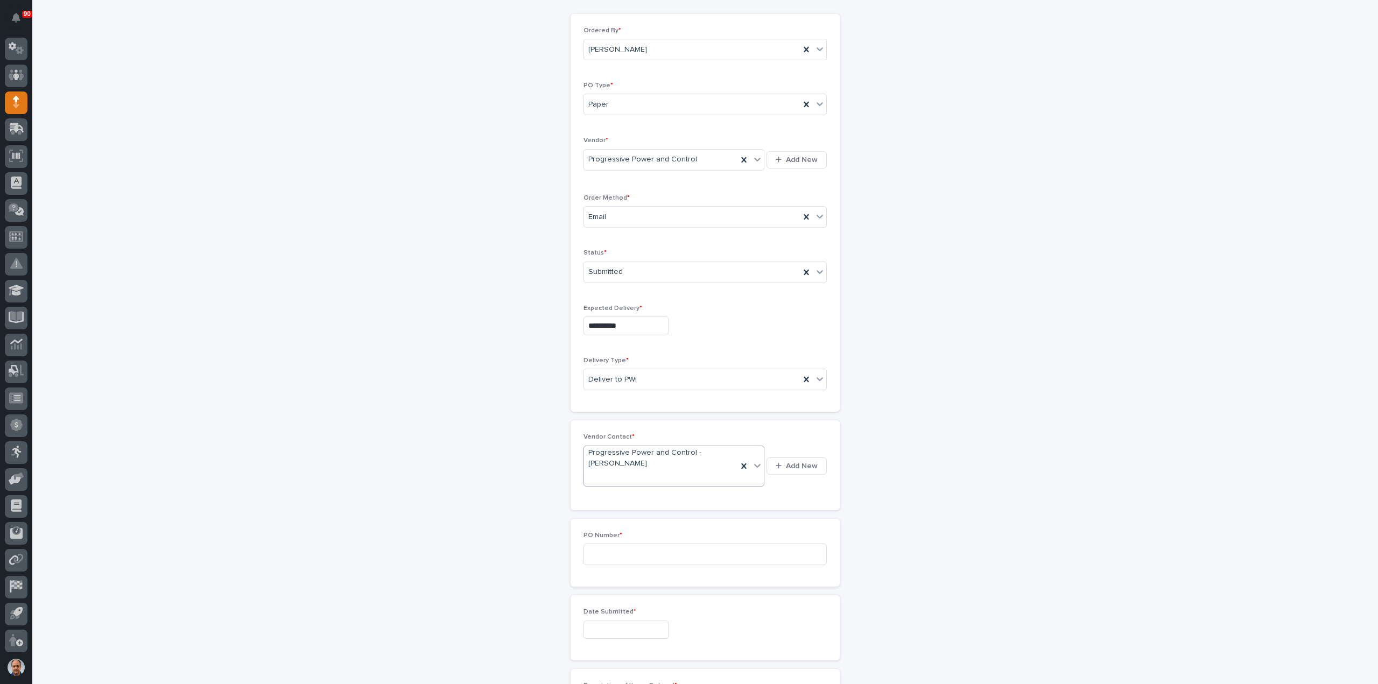
scroll to position [117, 0]
click at [622, 544] on input at bounding box center [704, 545] width 243 height 22
type input "18933"
click at [627, 612] on input "text" at bounding box center [625, 620] width 85 height 19
click at [602, 515] on div "9" at bounding box center [601, 511] width 15 height 15
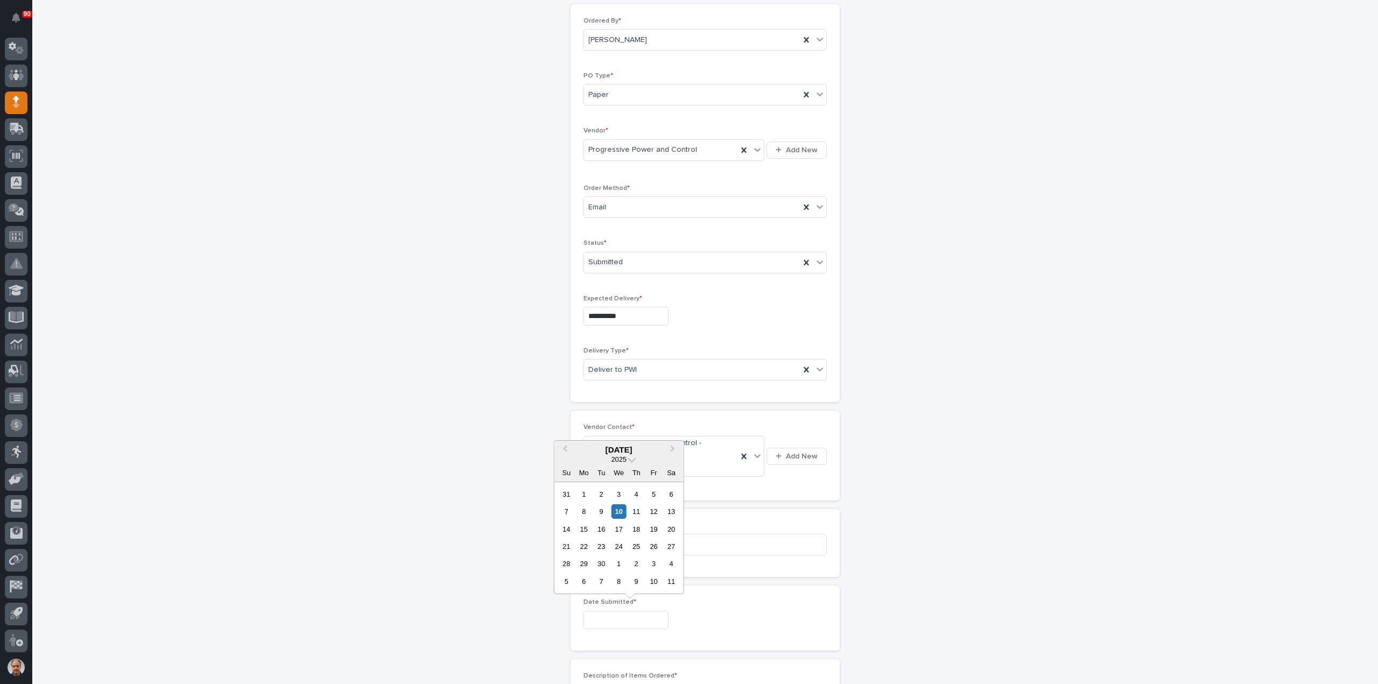
type input "**********"
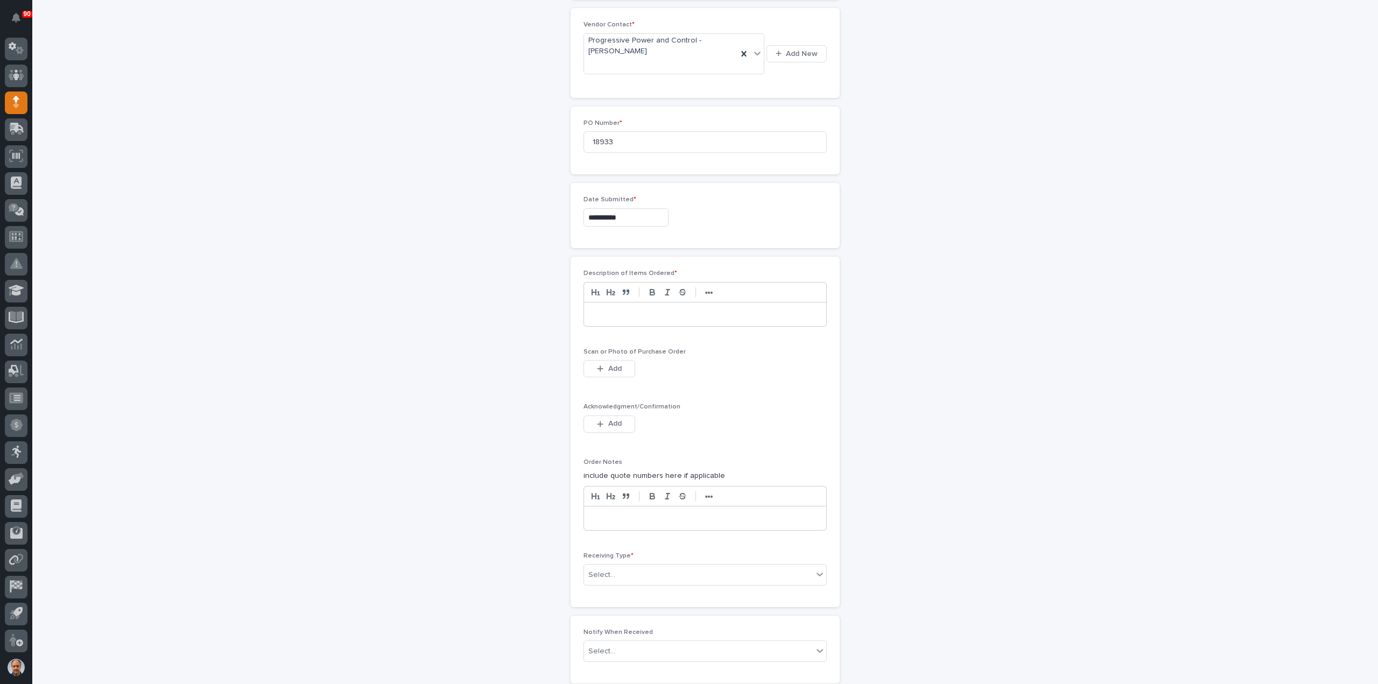
scroll to position [548, 0]
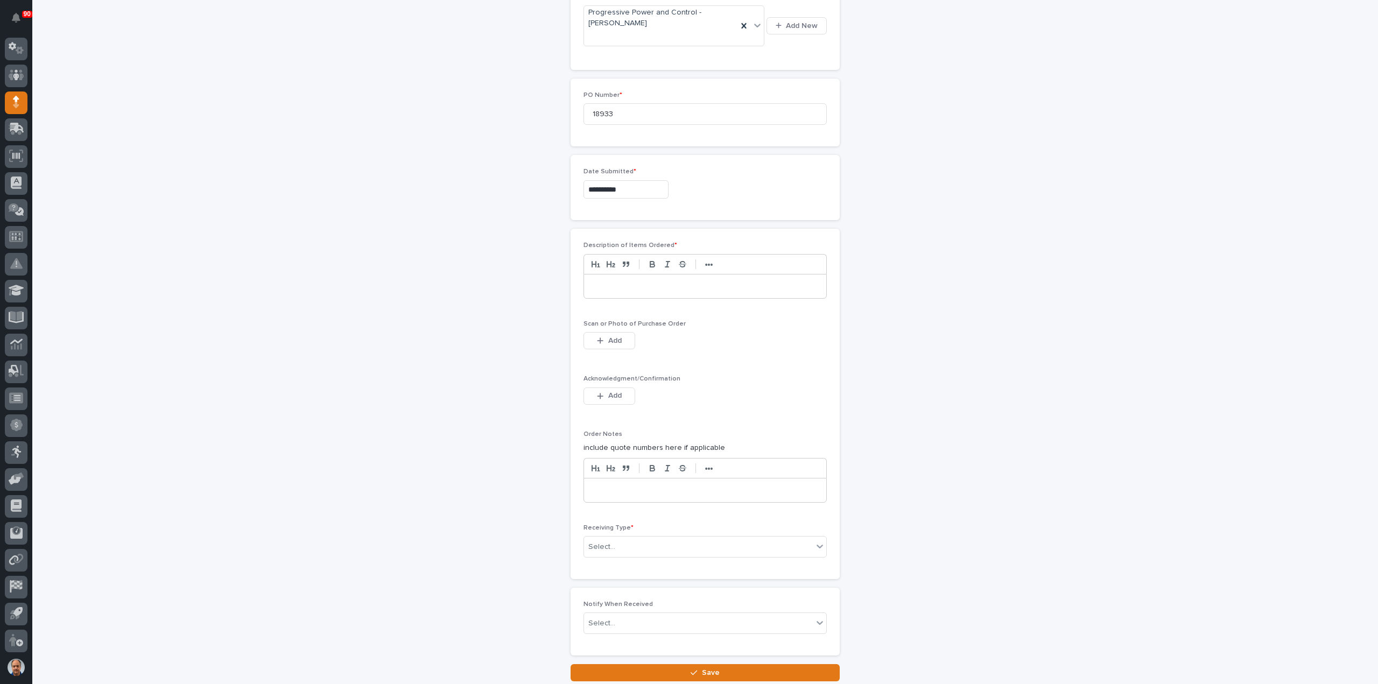
click at [598, 281] on p at bounding box center [705, 286] width 226 height 11
click at [618, 333] on button "Add" at bounding box center [609, 340] width 52 height 17
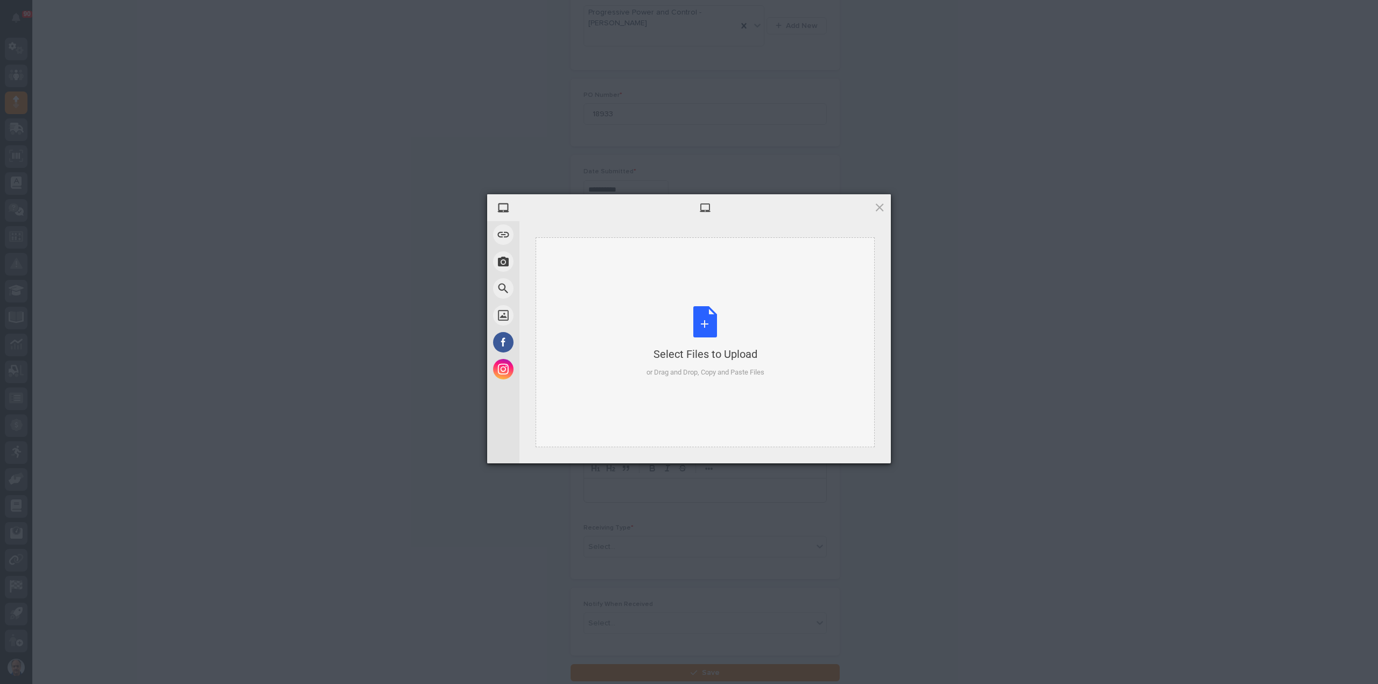
click at [701, 319] on div "Select Files to Upload or Drag and Drop, Copy and Paste Files" at bounding box center [705, 342] width 118 height 72
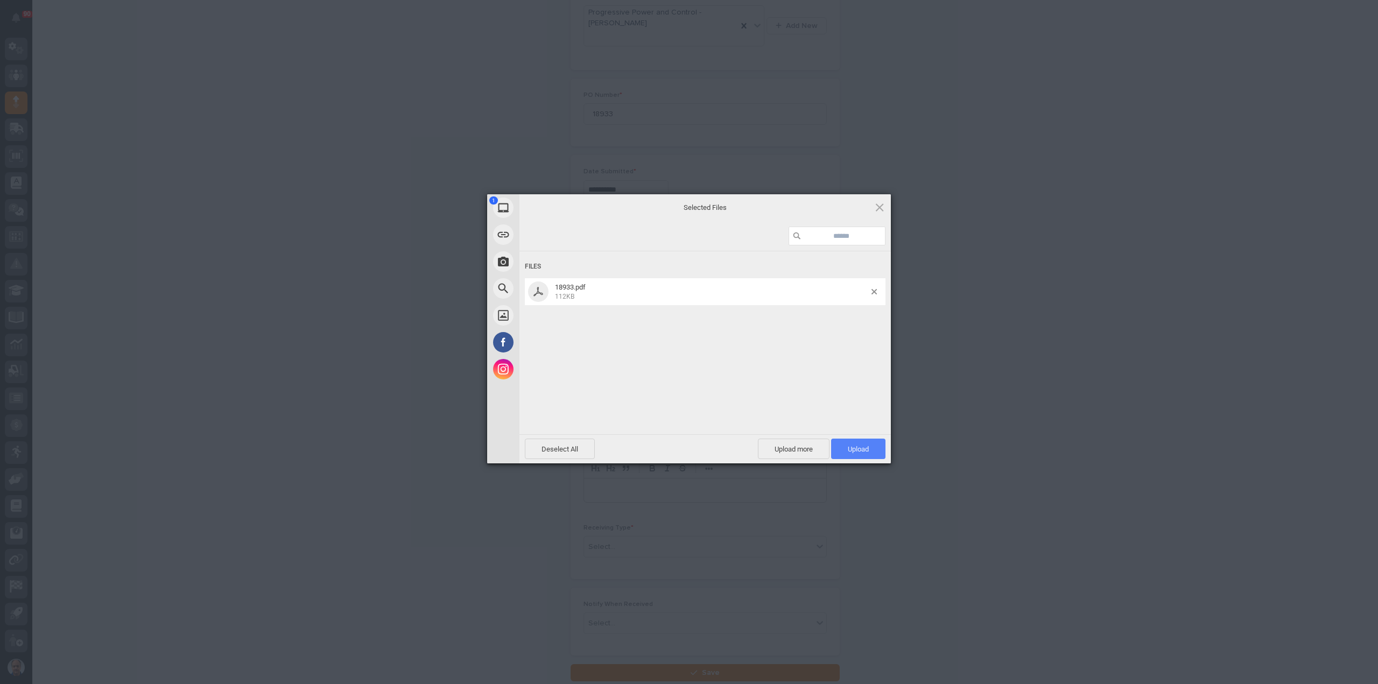
click at [852, 452] on span "Upload 1" at bounding box center [858, 449] width 21 height 8
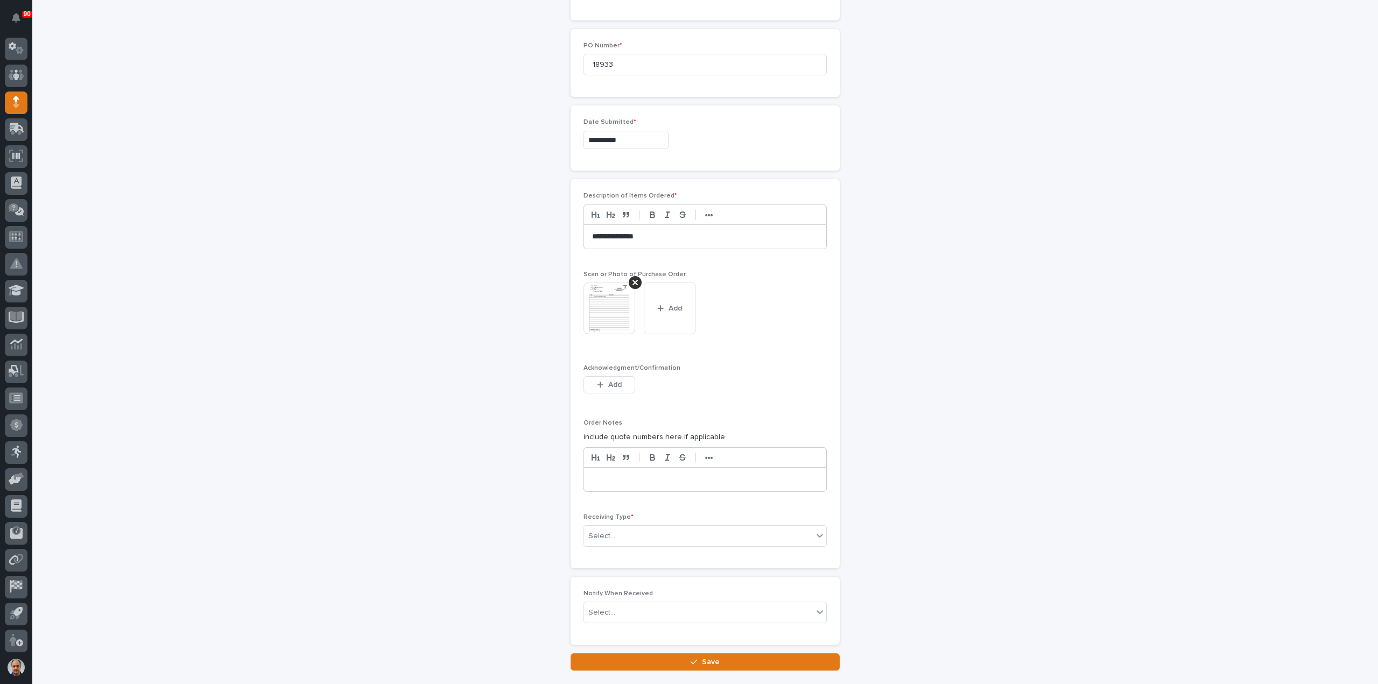
scroll to position [663, 0]
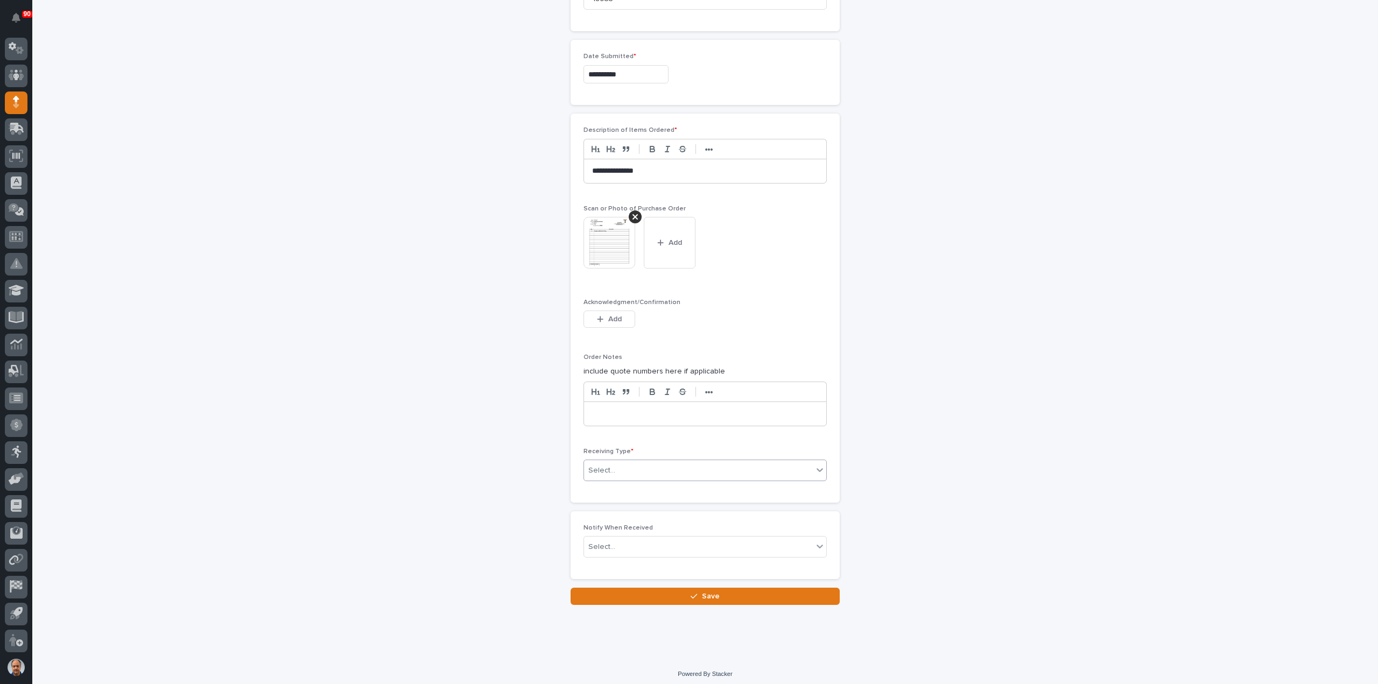
click at [720, 471] on div "Select..." at bounding box center [698, 471] width 229 height 18
click at [659, 538] on div "Deliver to" at bounding box center [701, 542] width 242 height 19
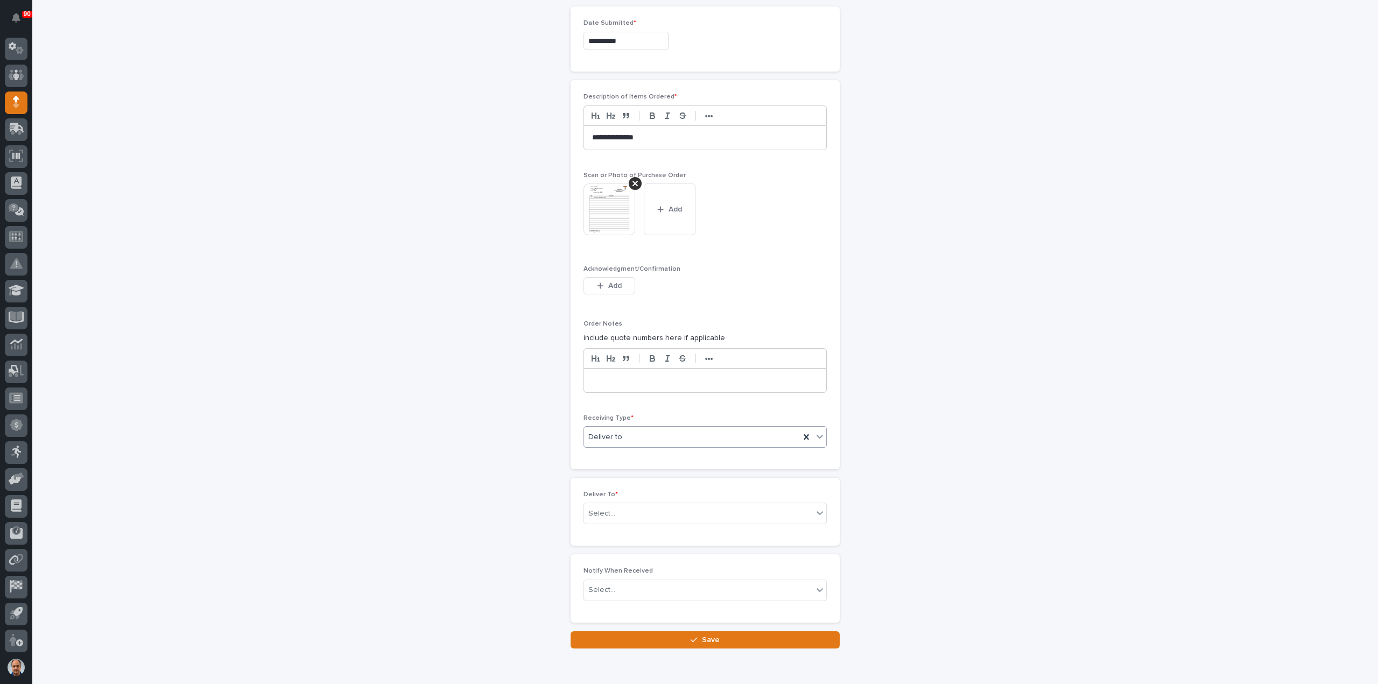
scroll to position [701, 0]
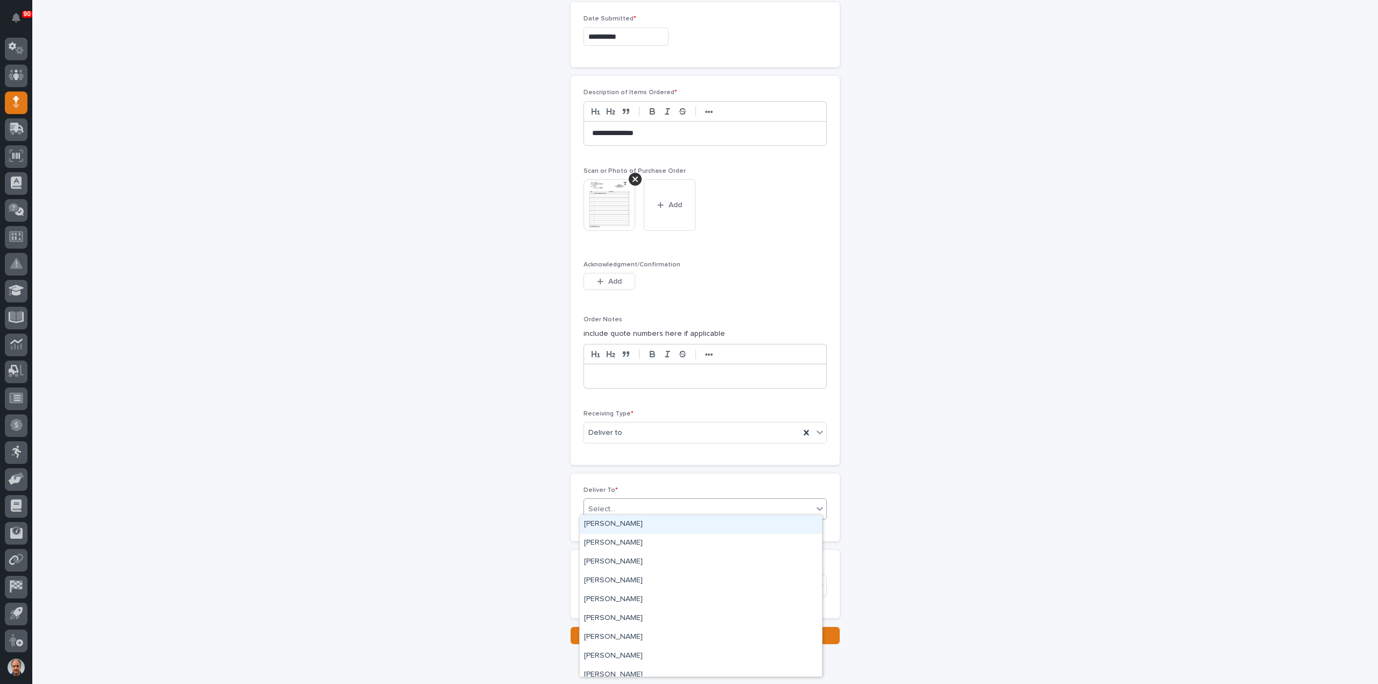
click at [659, 504] on div "Select..." at bounding box center [698, 510] width 229 height 18
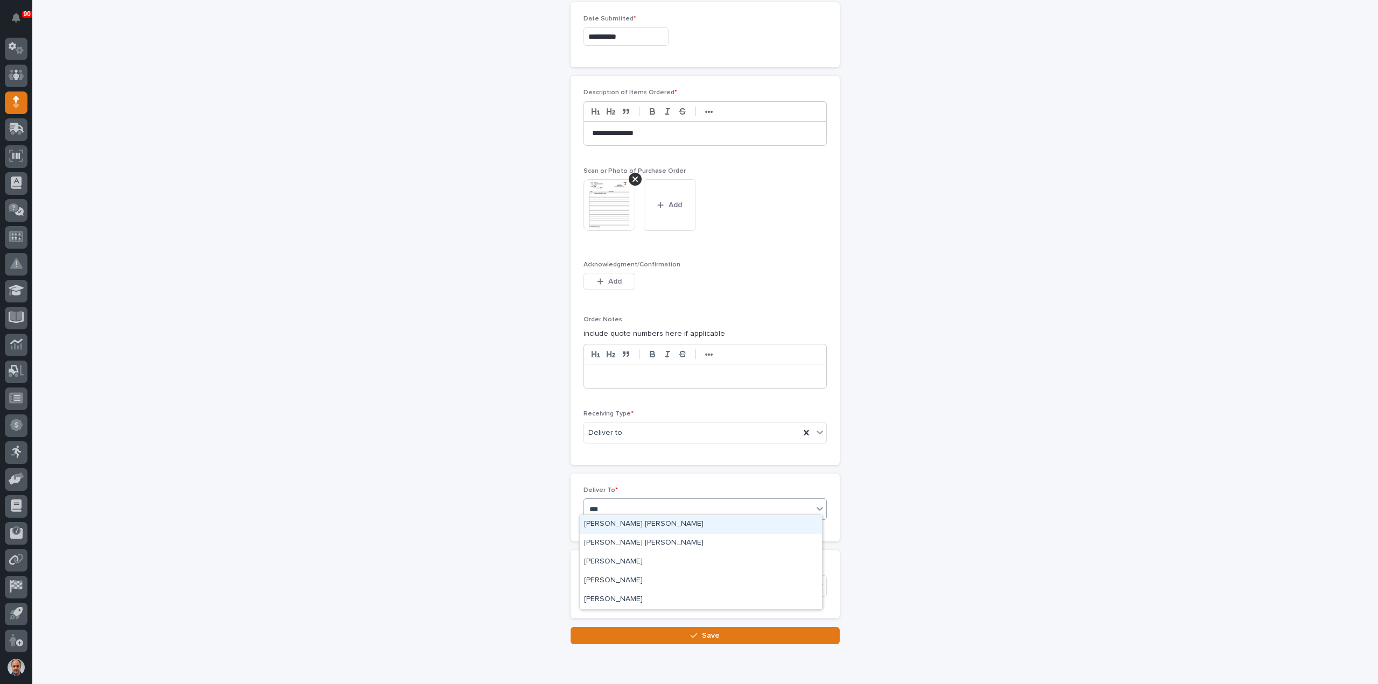
type input "****"
click at [642, 540] on div "[PERSON_NAME] [PERSON_NAME]" at bounding box center [701, 543] width 242 height 19
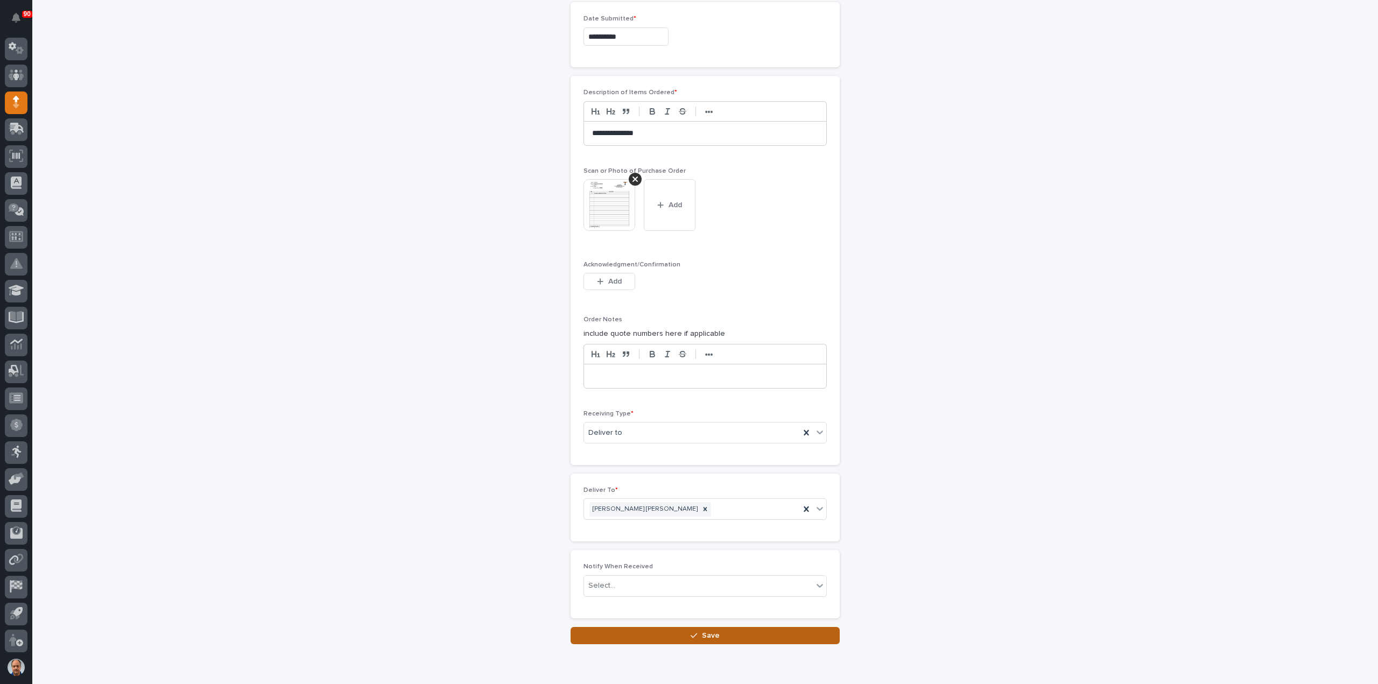
click at [704, 631] on span "Save" at bounding box center [711, 636] width 18 height 10
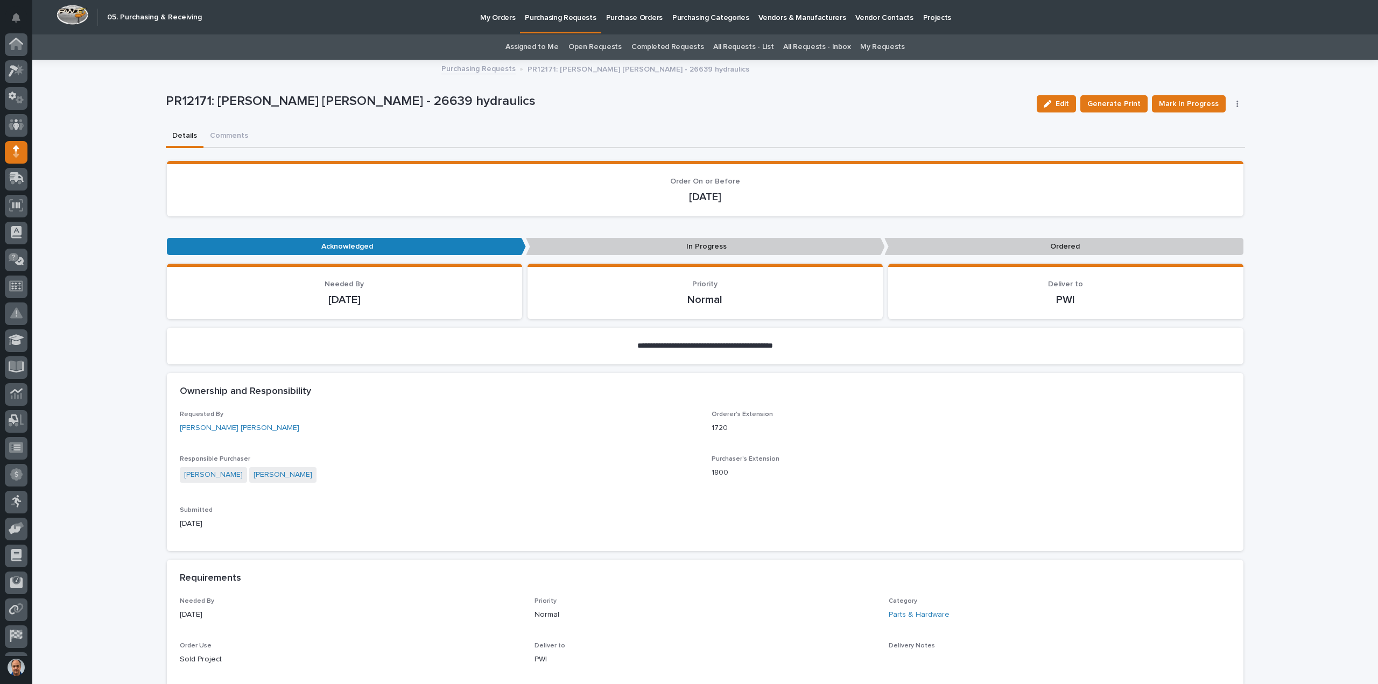
scroll to position [50, 0]
click at [1188, 103] on span "Mark In Progress" at bounding box center [1189, 103] width 60 height 13
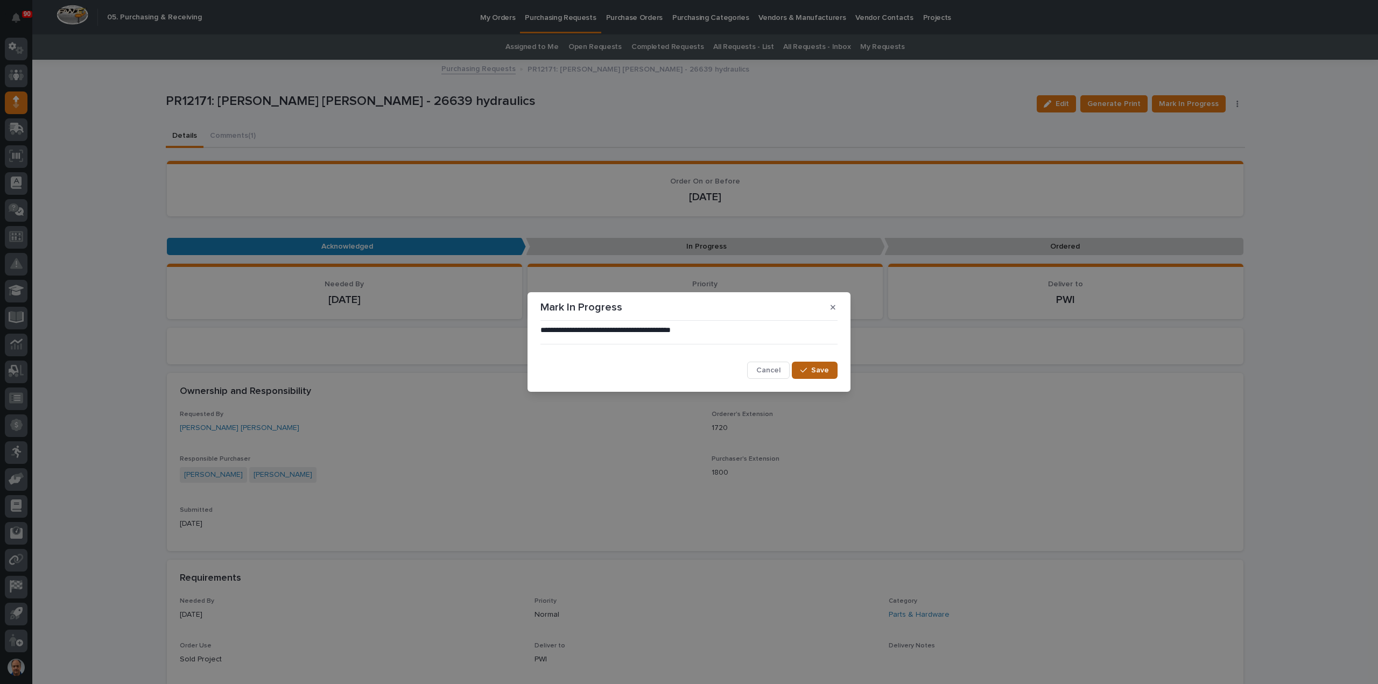
click at [823, 368] on span "Save" at bounding box center [820, 370] width 18 height 10
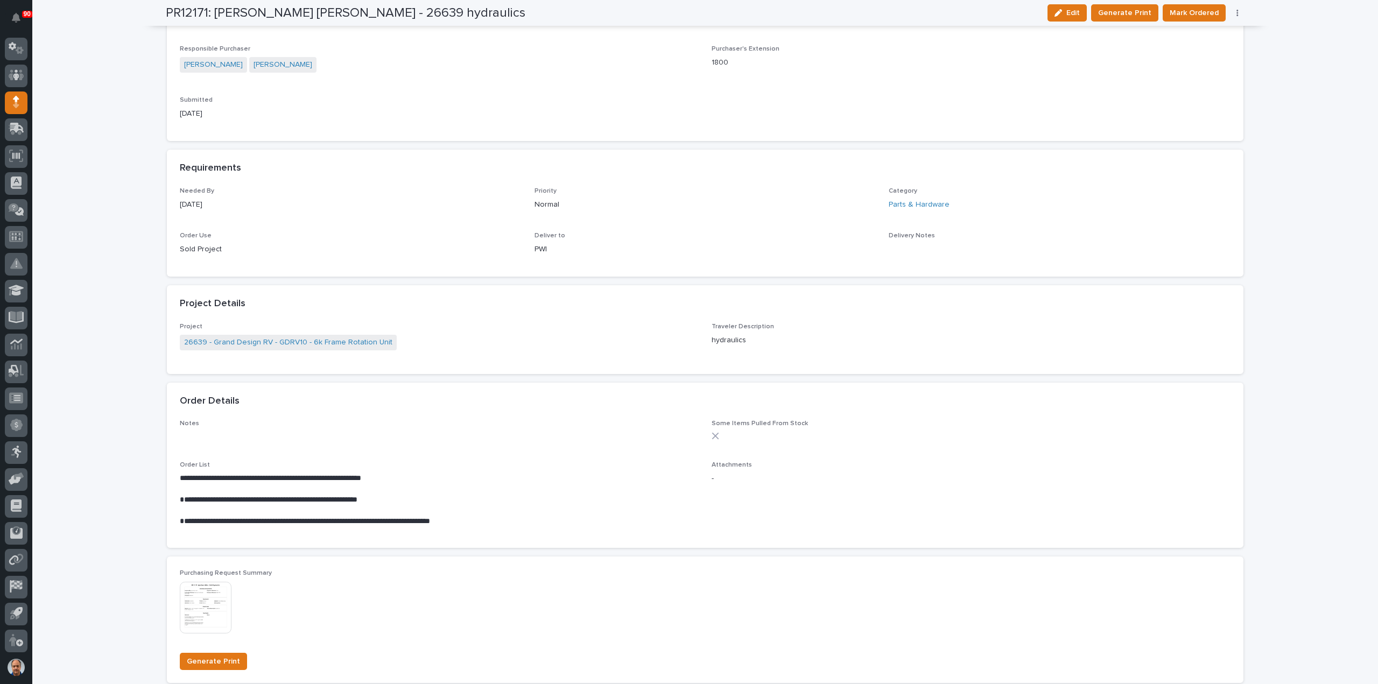
scroll to position [484, 0]
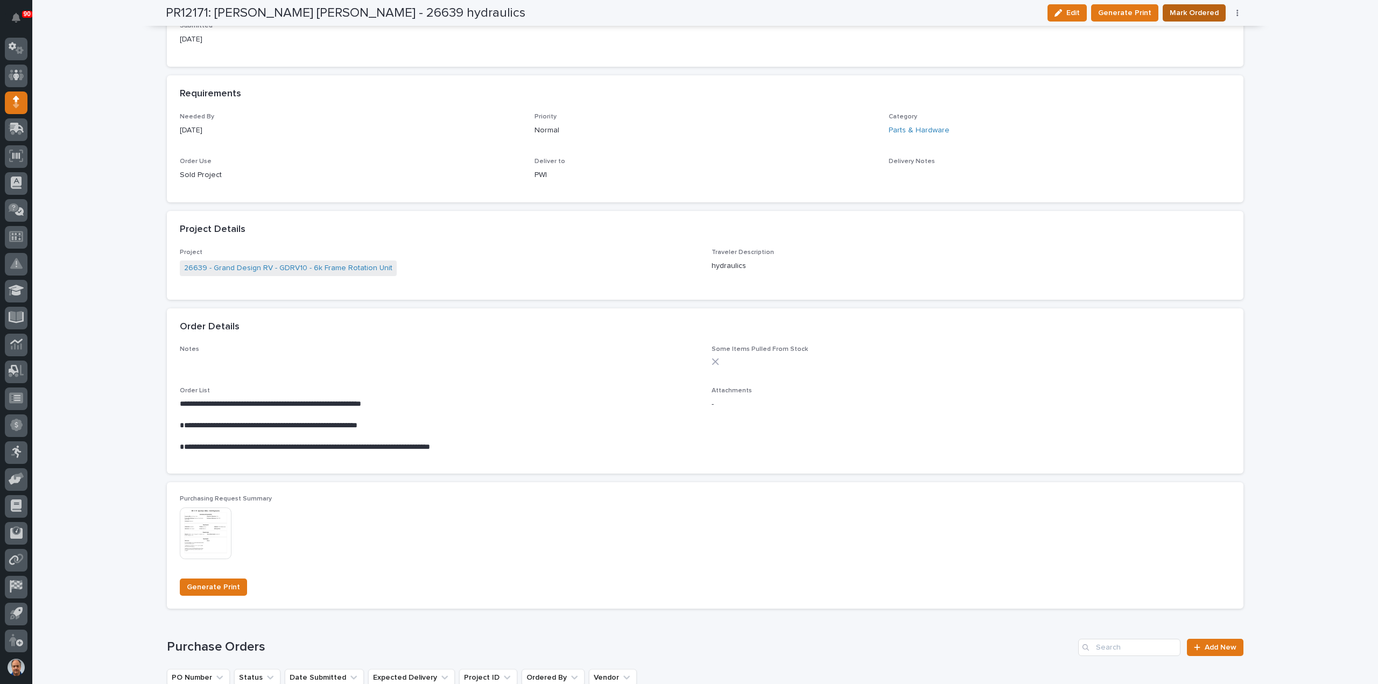
click at [1191, 11] on span "Mark Ordered" at bounding box center [1194, 12] width 49 height 13
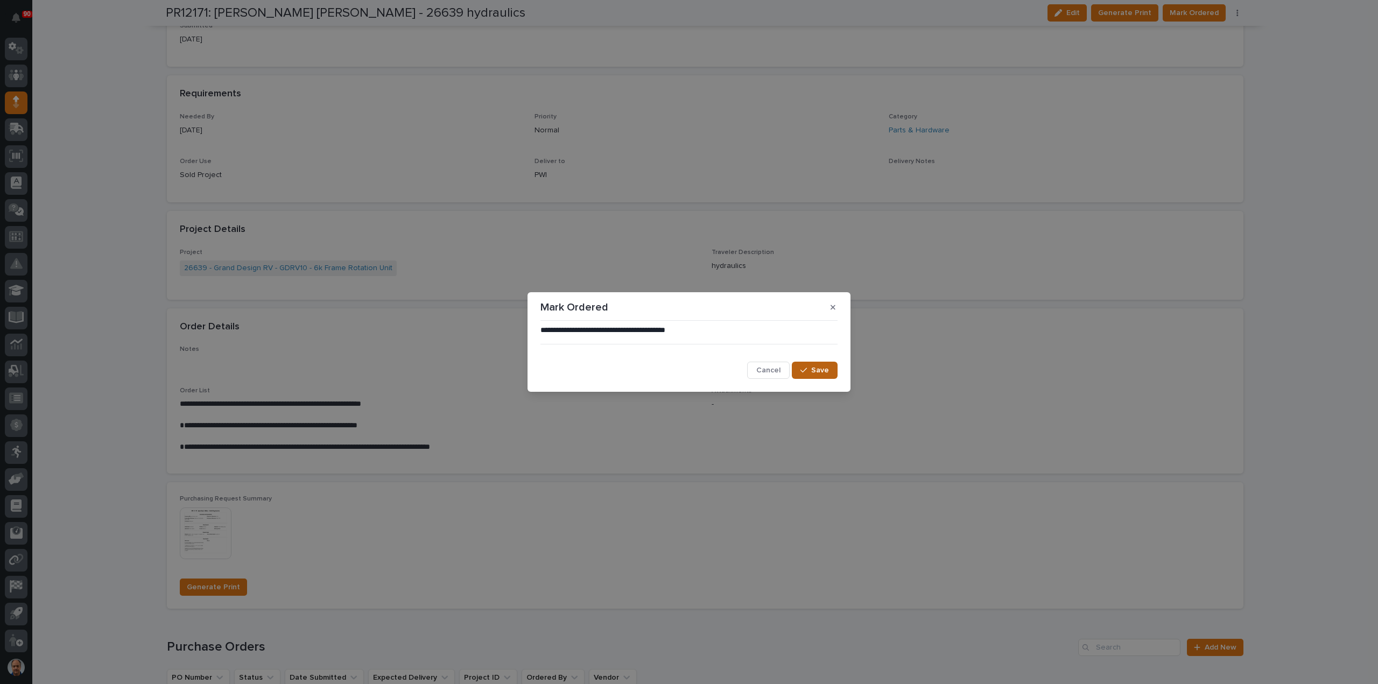
click at [814, 369] on span "Save" at bounding box center [820, 370] width 18 height 10
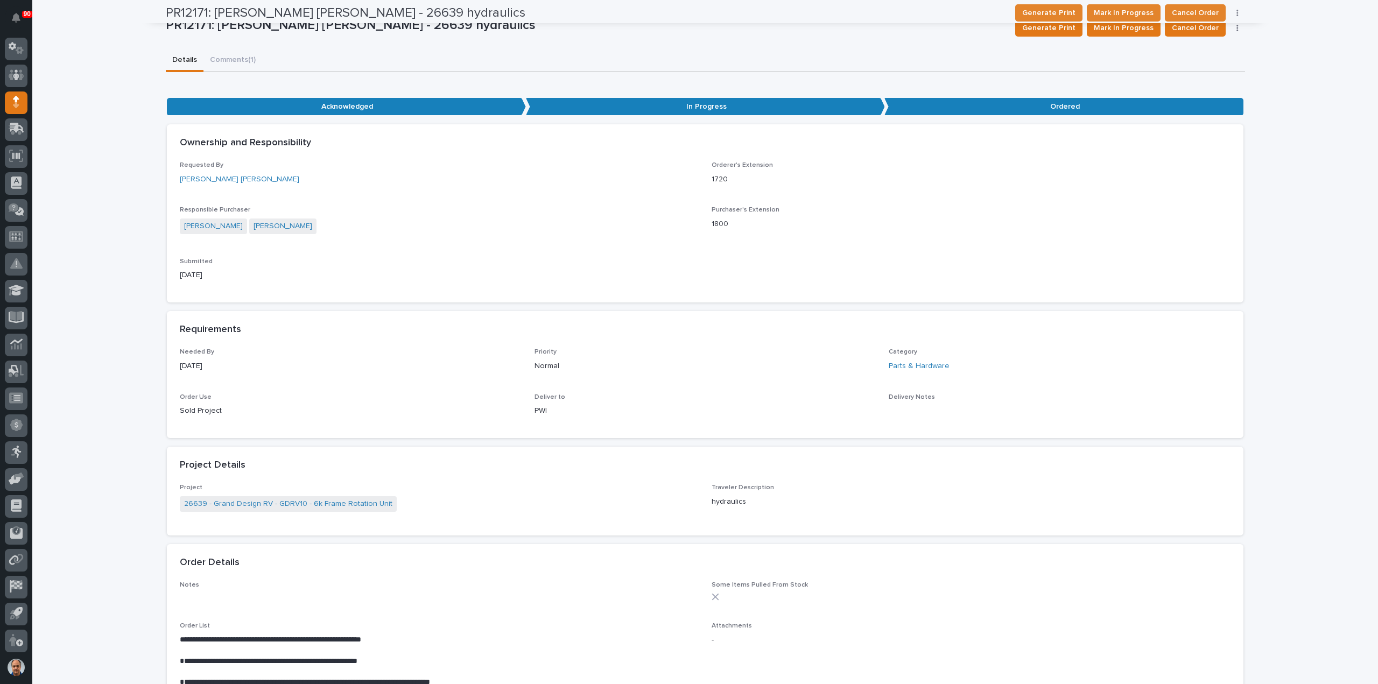
scroll to position [0, 0]
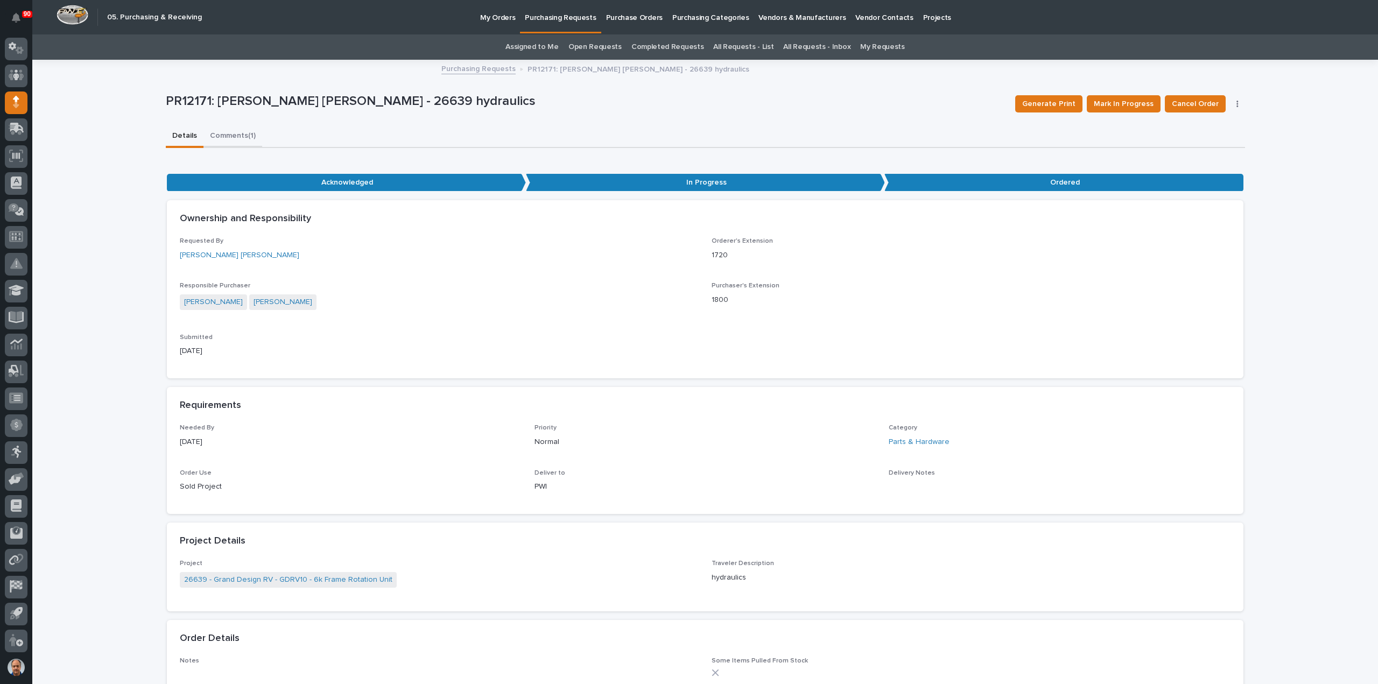
click at [229, 137] on button "Comments (1)" at bounding box center [232, 136] width 59 height 23
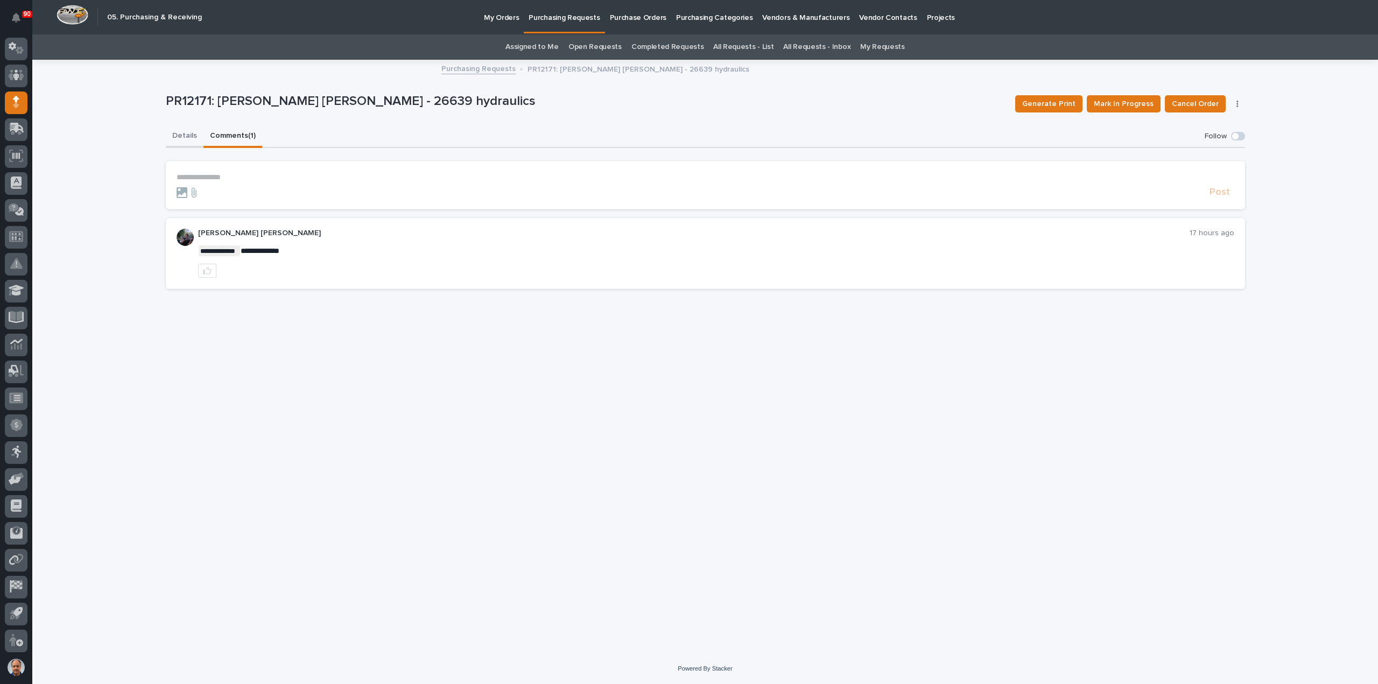
click at [177, 131] on button "Details" at bounding box center [185, 136] width 38 height 23
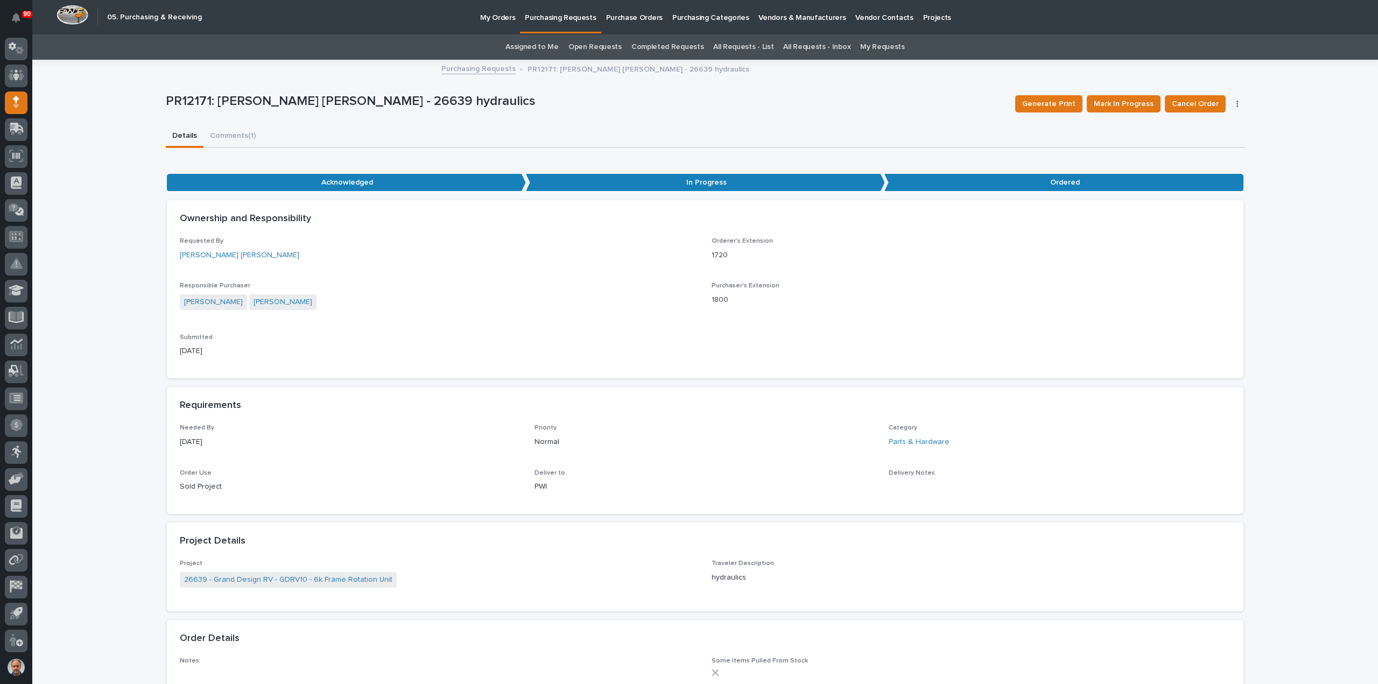
click at [566, 16] on p "Purchasing Requests" at bounding box center [560, 11] width 71 height 23
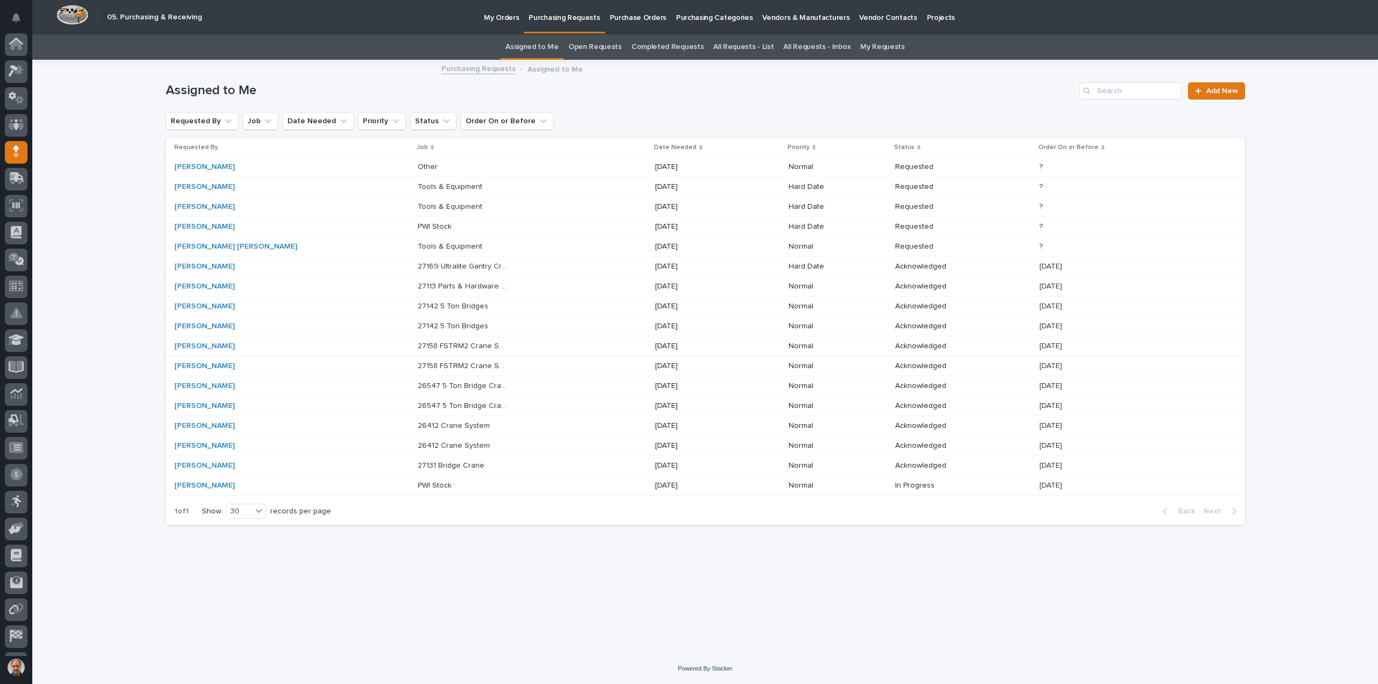
scroll to position [50, 0]
click at [418, 244] on p "Tools & Equipment" at bounding box center [451, 245] width 67 height 11
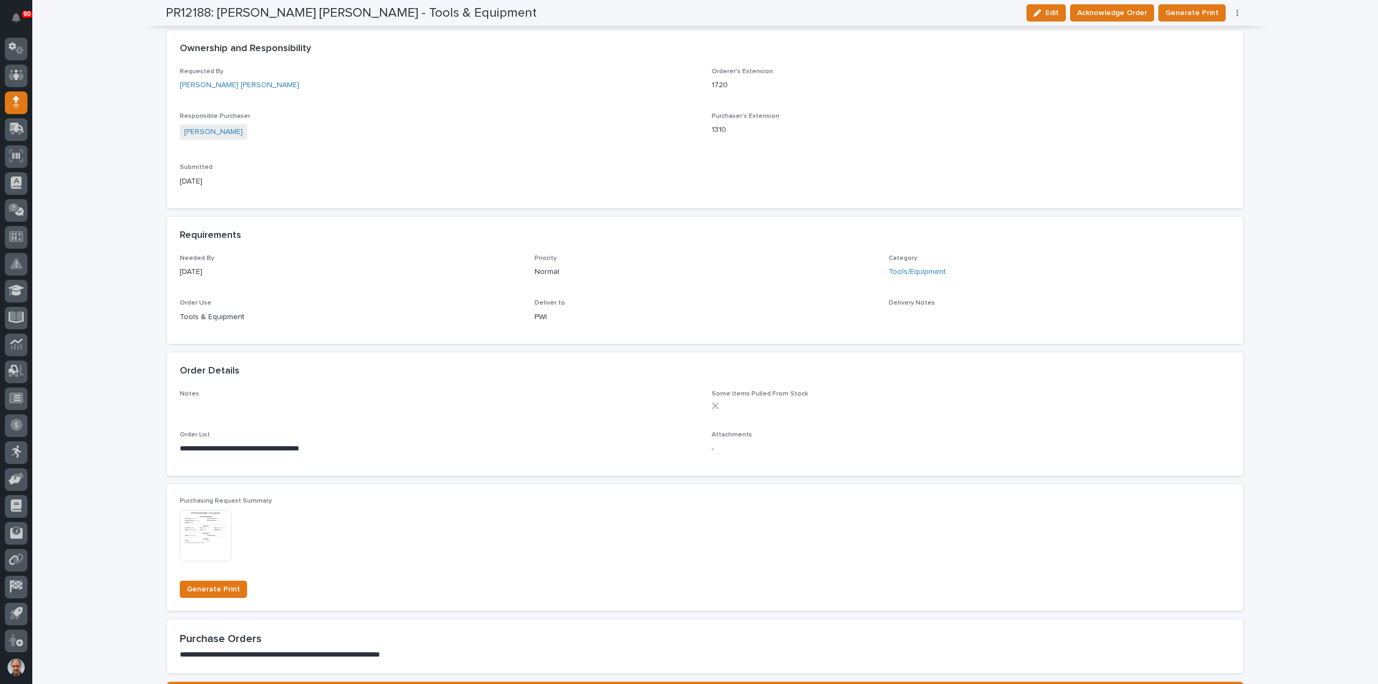
scroll to position [323, 0]
